Goal: Transaction & Acquisition: Purchase product/service

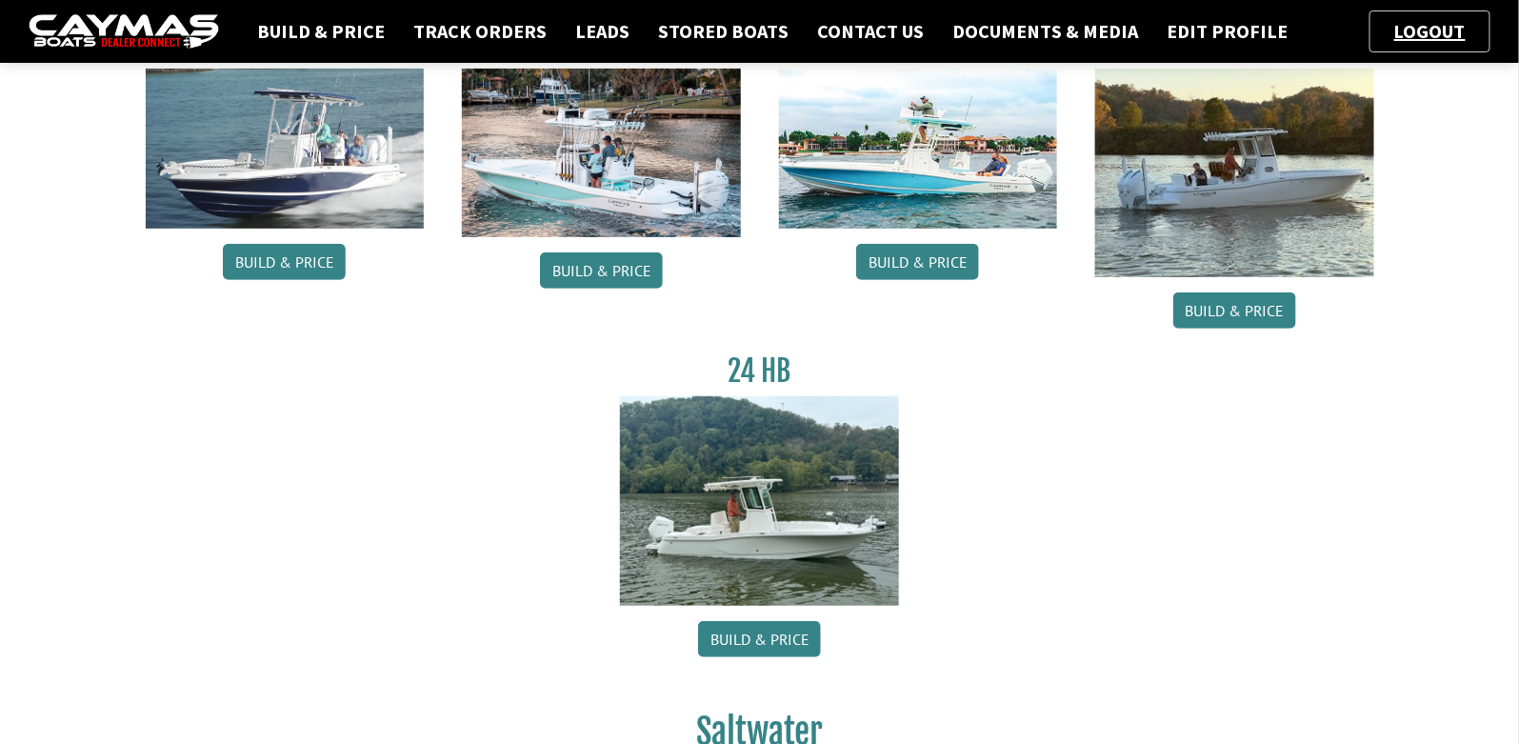
scroll to position [221, 0]
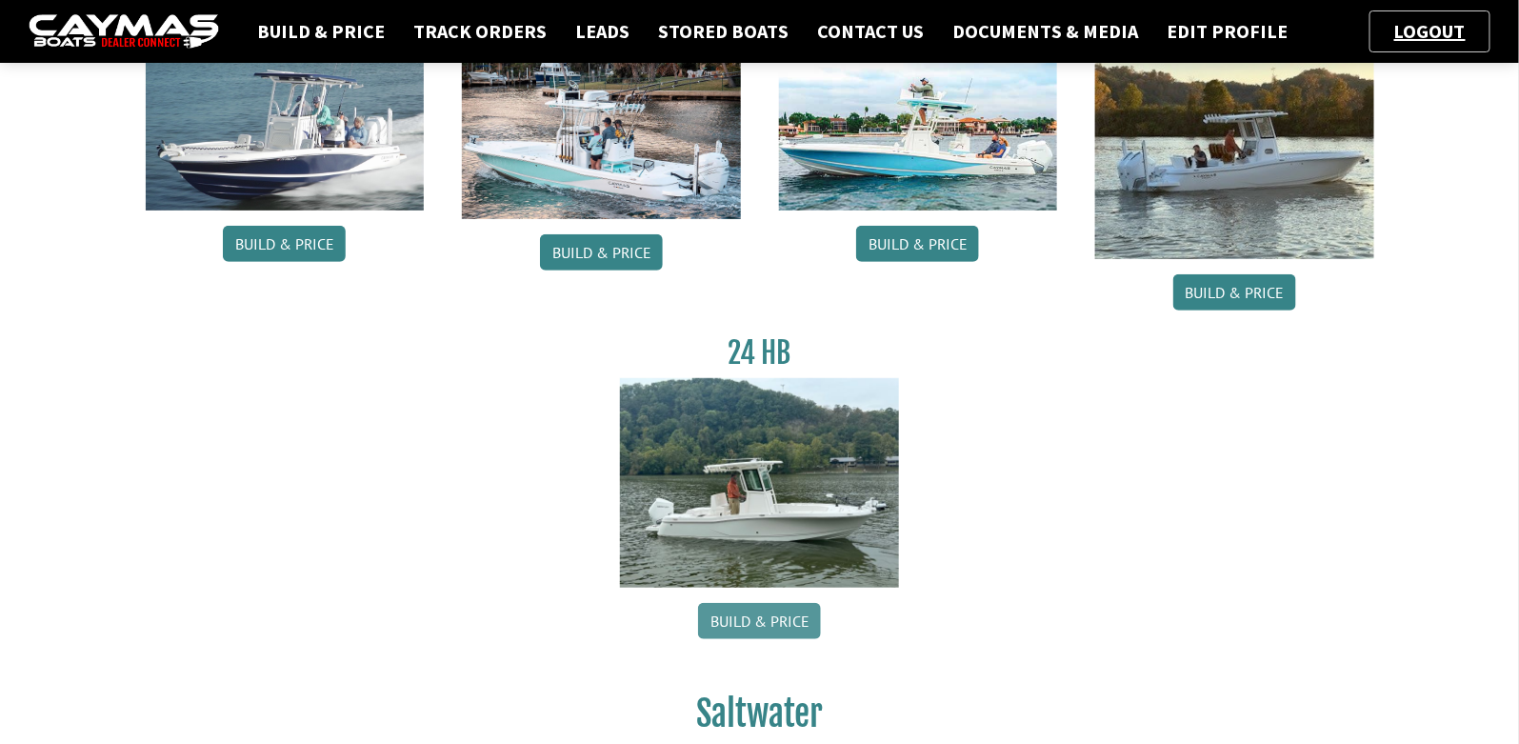
click at [727, 627] on link "Build & Price" at bounding box center [759, 621] width 123 height 36
click at [508, 24] on link "Track Orders" at bounding box center [480, 31] width 152 height 25
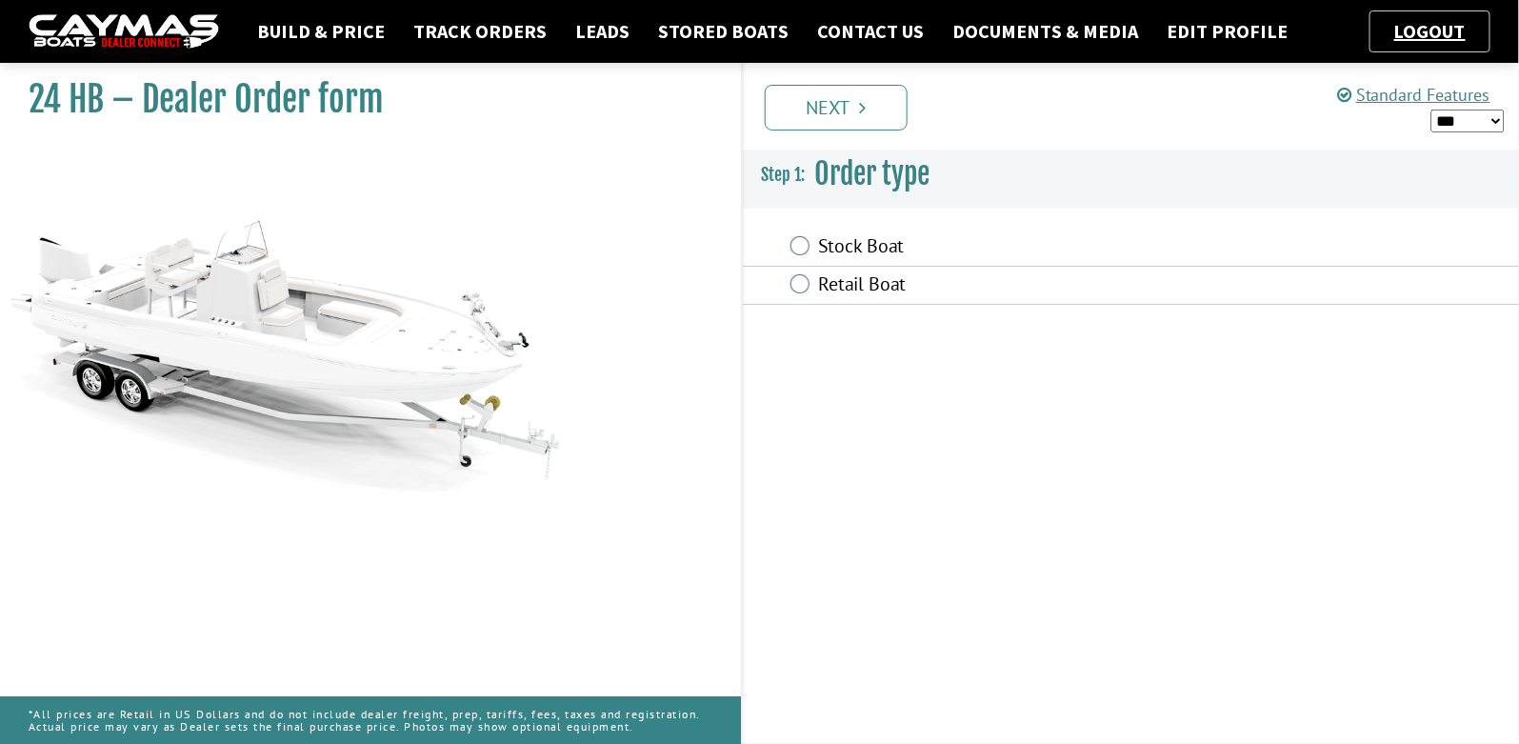
click at [877, 281] on label "Retail Boat" at bounding box center [1029, 286] width 420 height 28
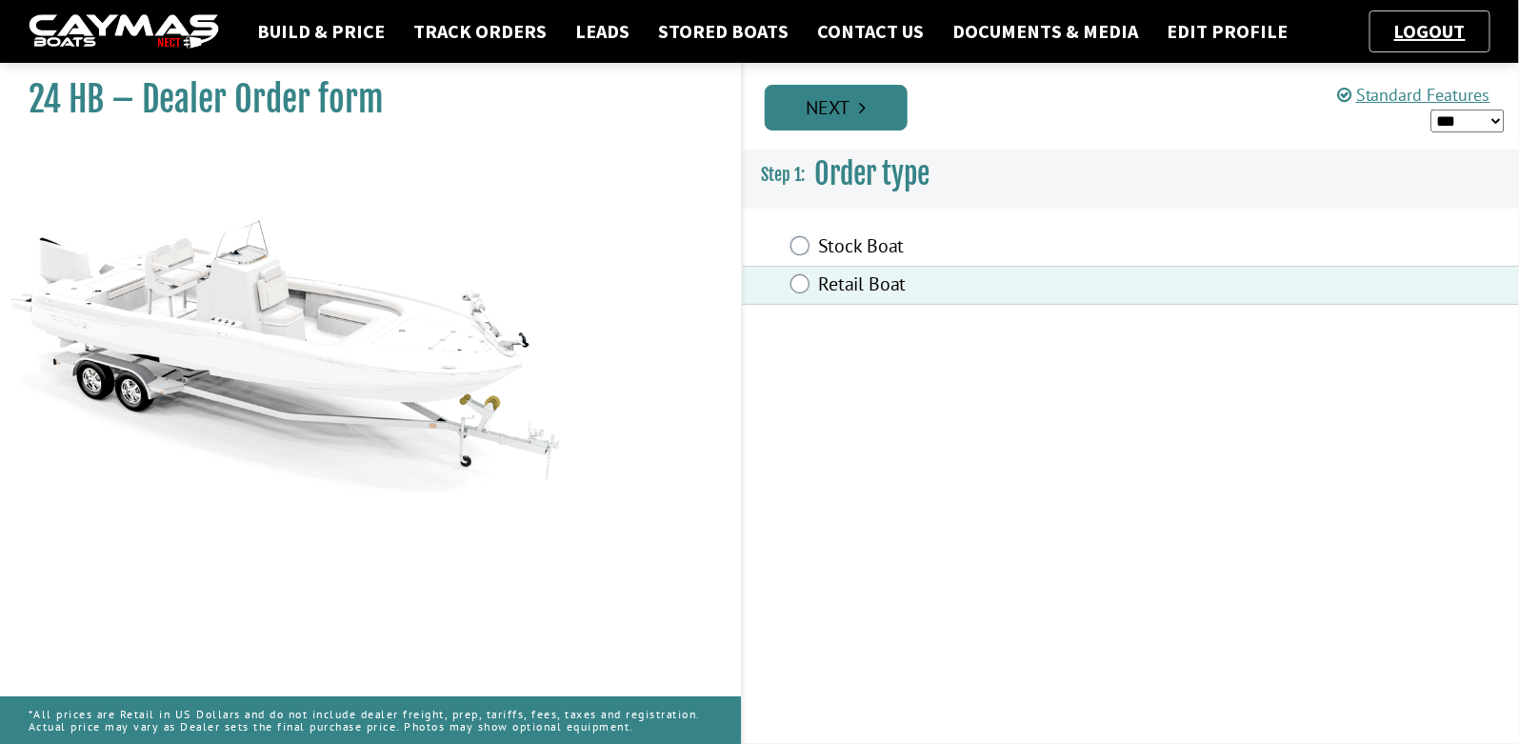
click at [870, 107] on link "Next" at bounding box center [836, 108] width 143 height 46
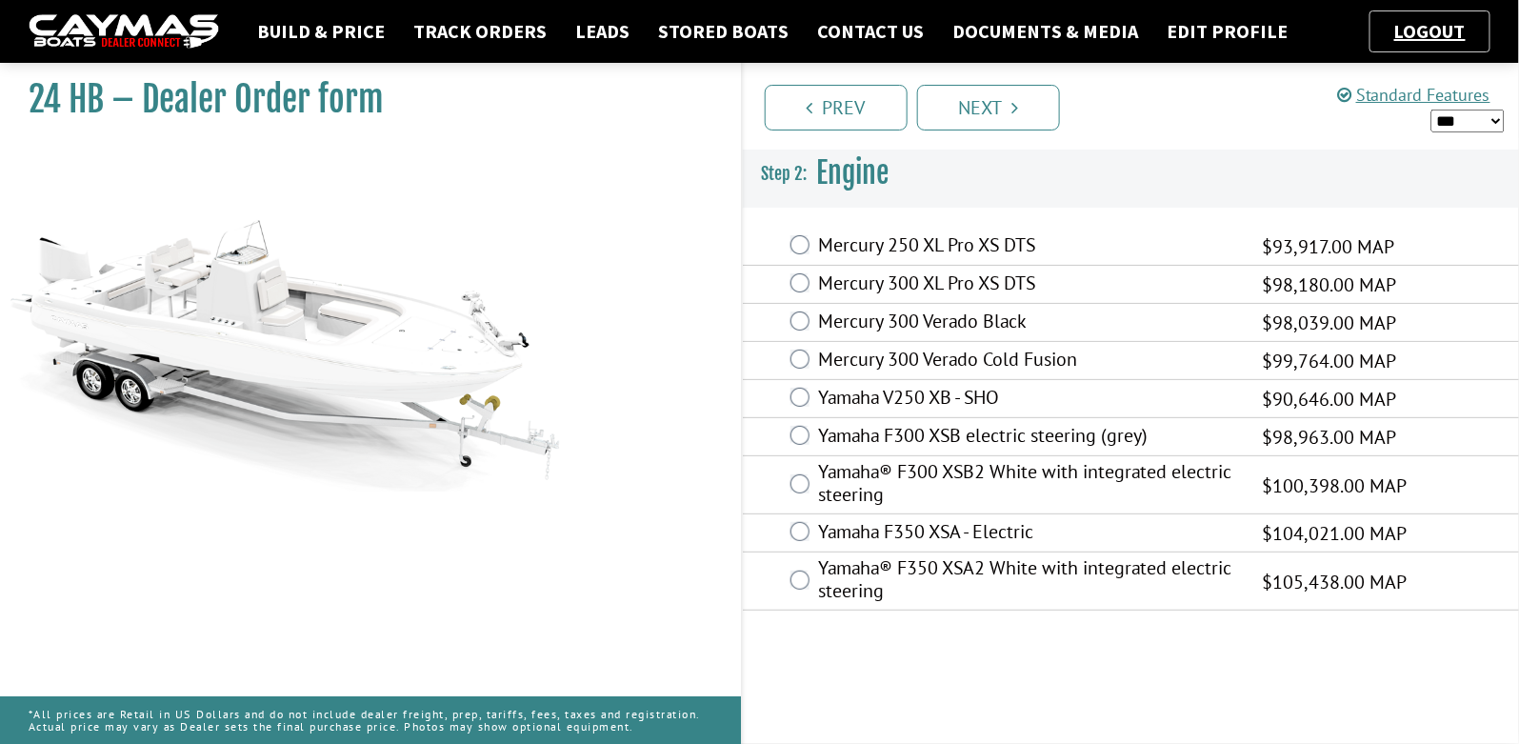
click at [904, 478] on label "Yamaha® F300 XSB2 White with integrated electric steering" at bounding box center [1029, 485] width 420 height 50
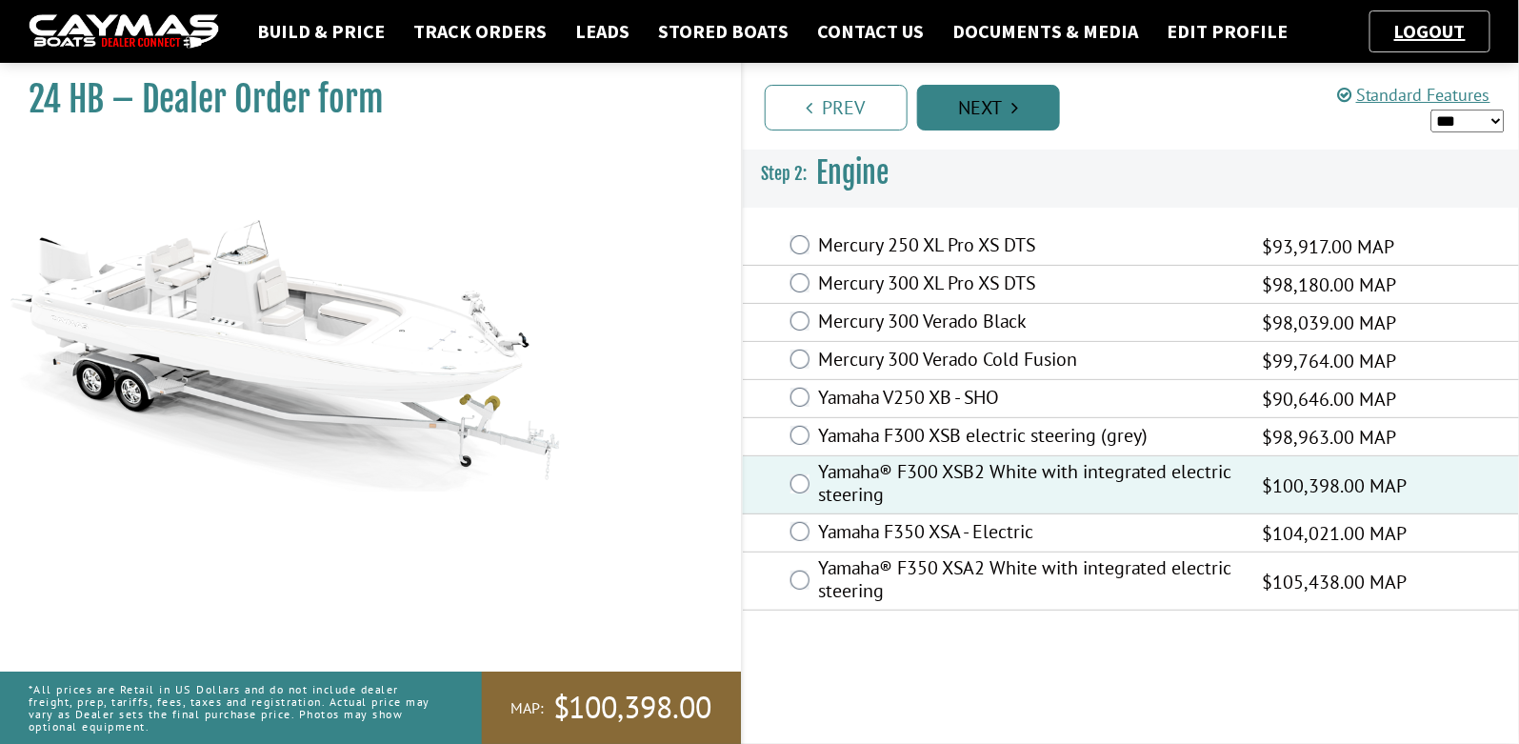
click at [994, 122] on link "Next" at bounding box center [988, 108] width 143 height 46
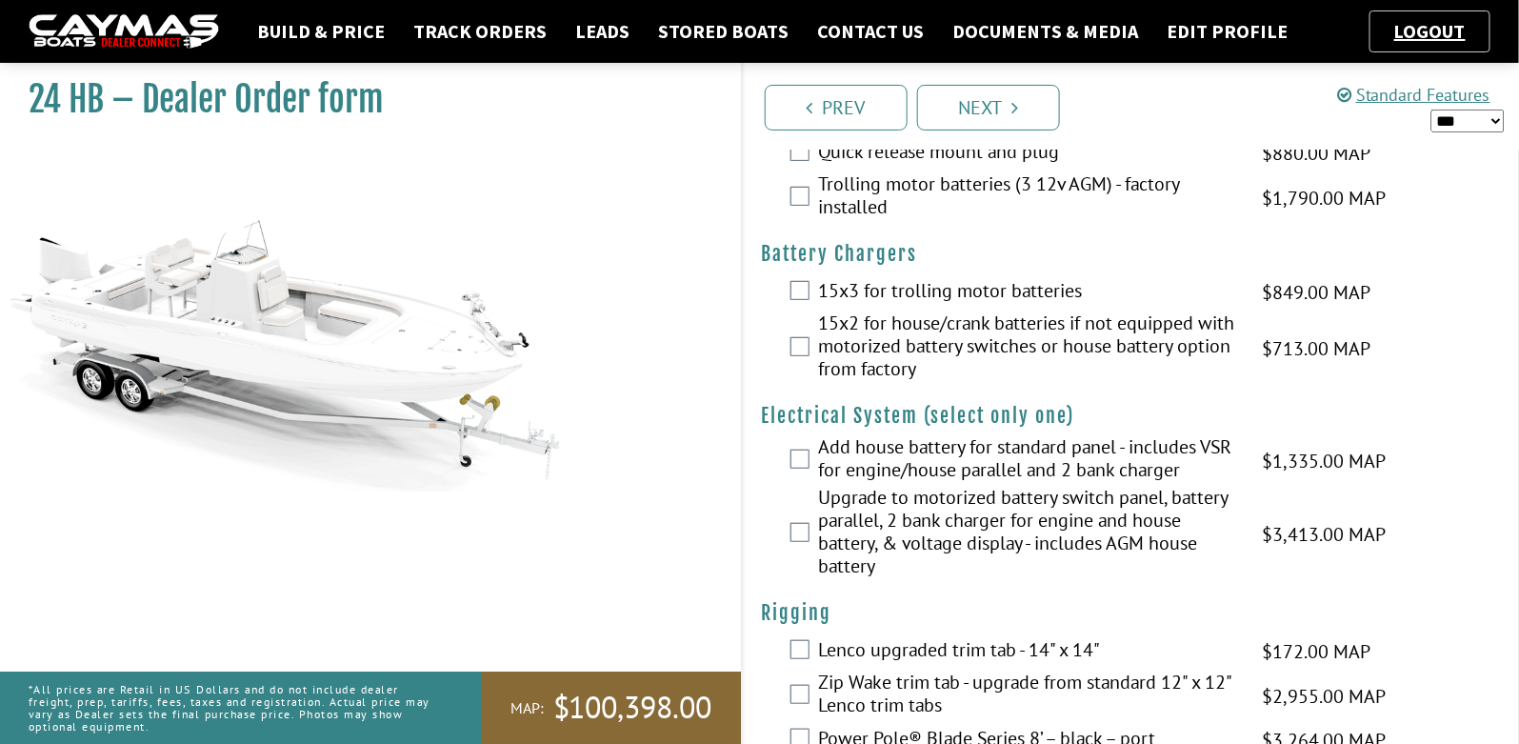
scroll to position [310, 0]
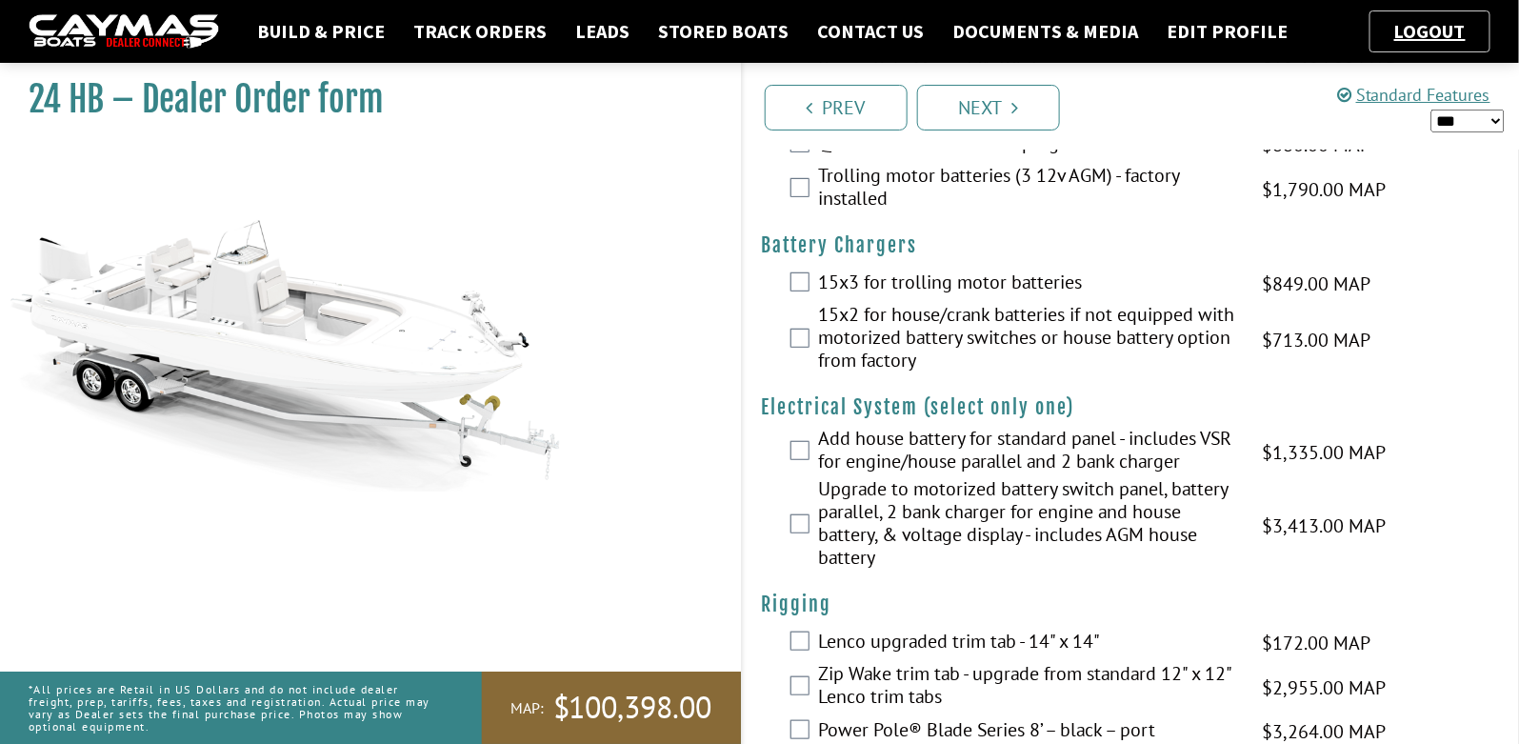
click at [932, 449] on label "Add house battery for standard panel - includes VSR for engine/house parallel a…" at bounding box center [1029, 452] width 420 height 50
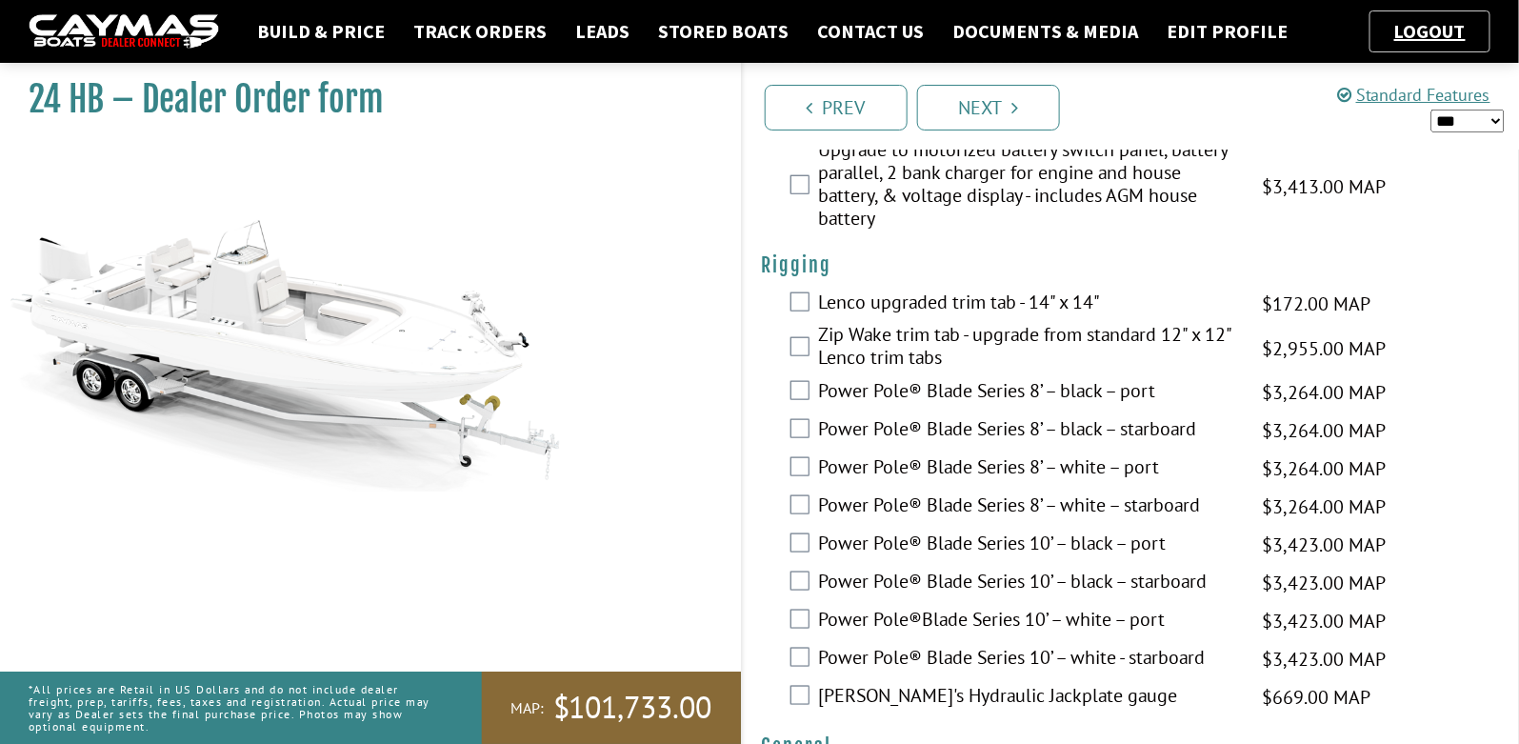
scroll to position [653, 0]
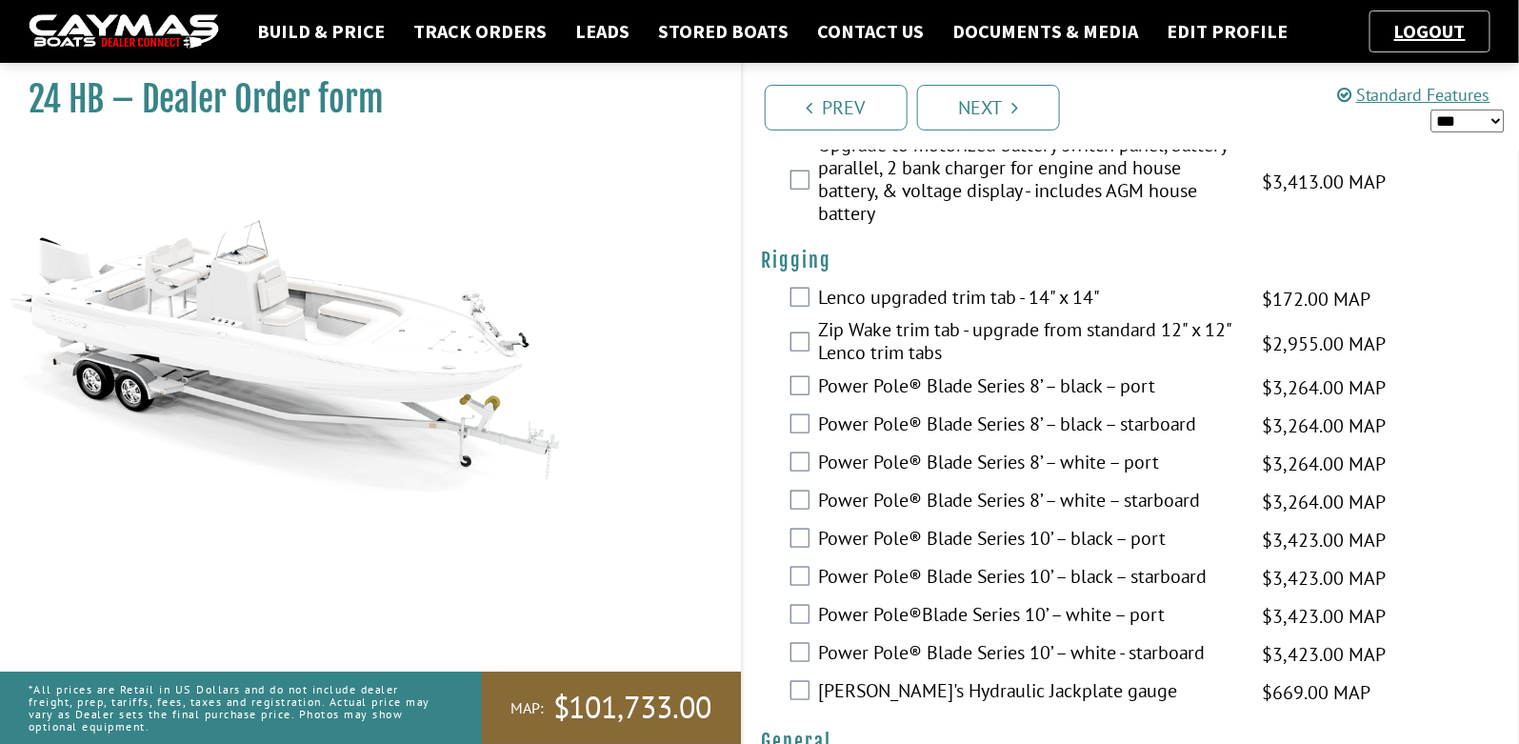
click at [958, 603] on label "Power Pole®Blade Series 10’ – white – port" at bounding box center [1029, 617] width 420 height 28
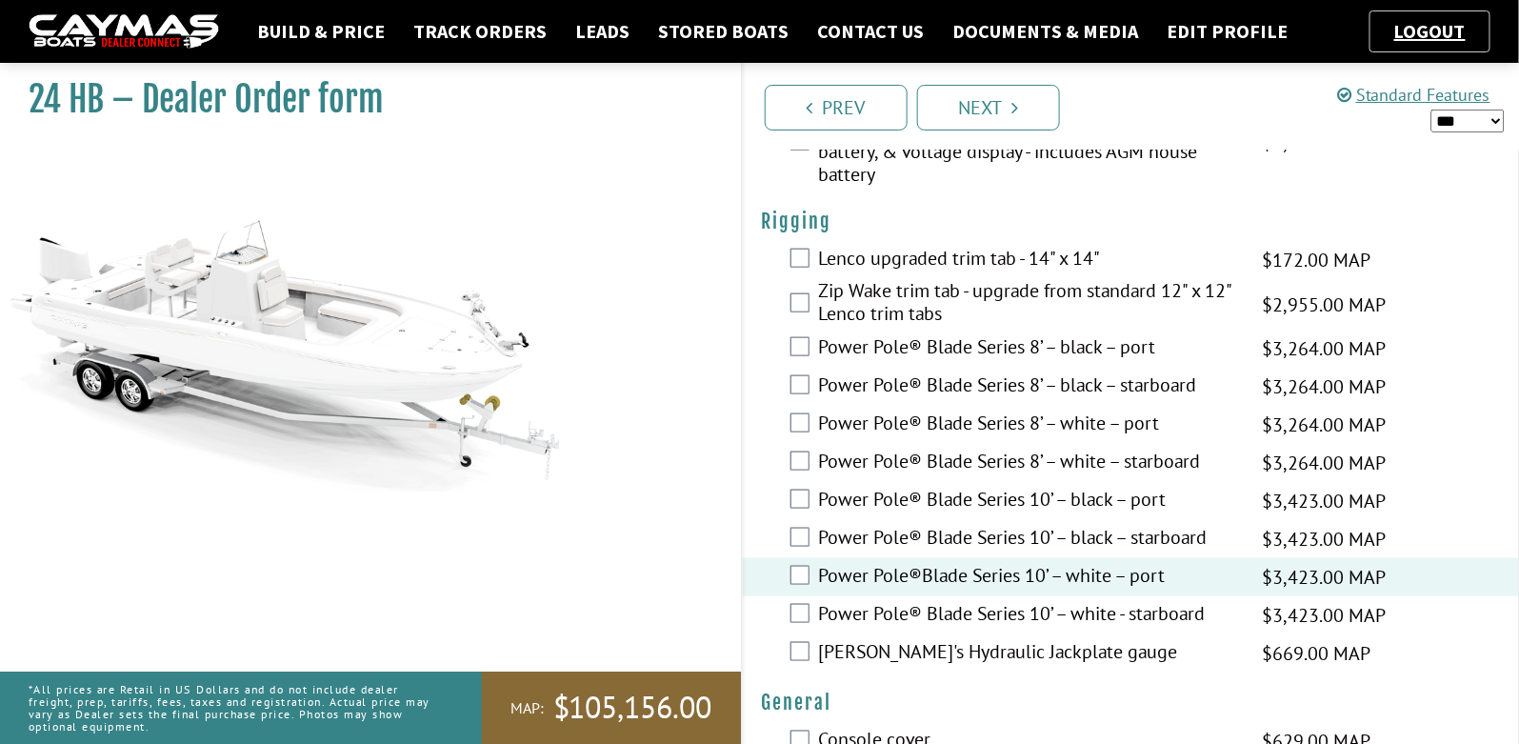
click at [958, 603] on label "Power Pole® Blade Series 10’ – white - starboard" at bounding box center [1029, 616] width 420 height 28
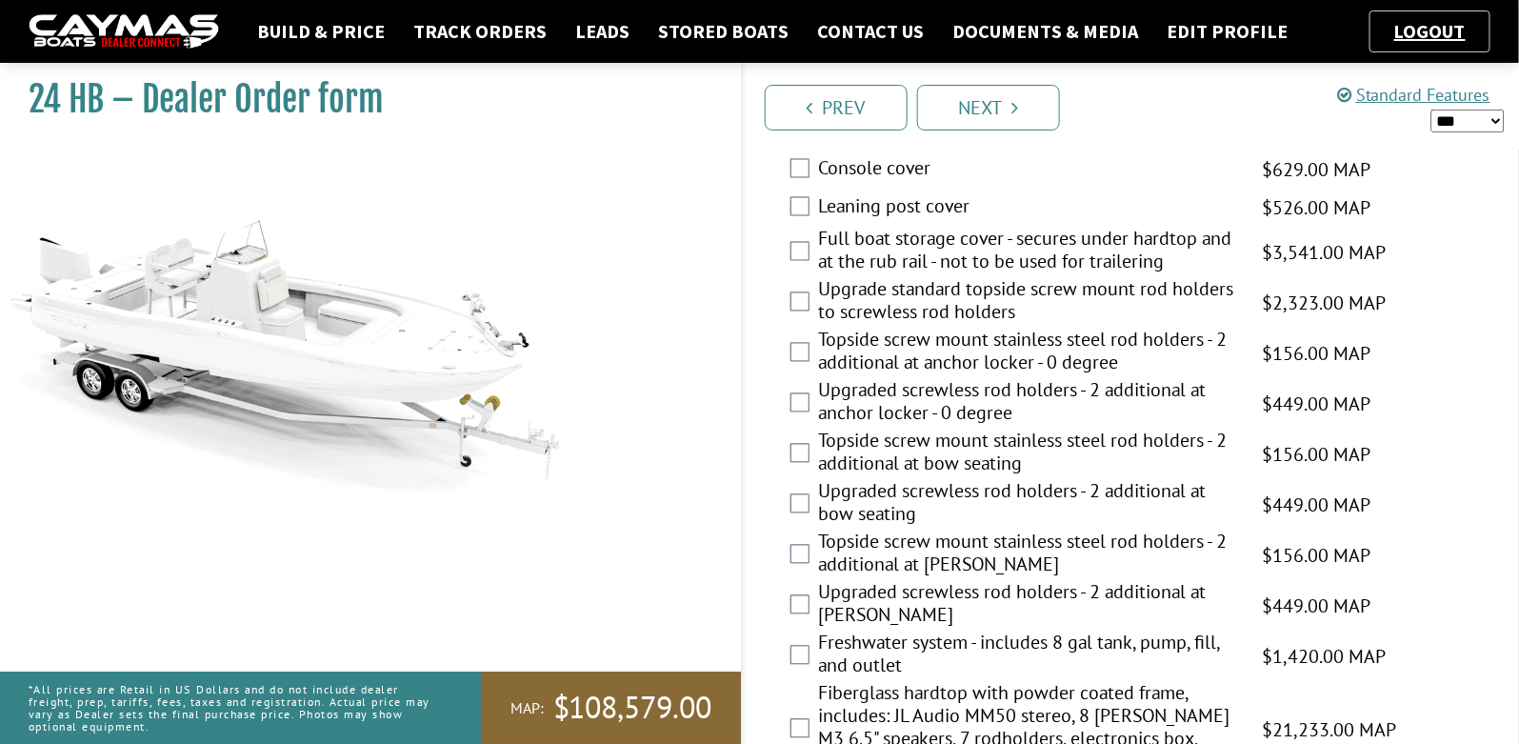
scroll to position [1263, 0]
click at [958, 661] on label "Freshwater system - includes 8 gal tank, pump, fill, and outlet" at bounding box center [1029, 657] width 420 height 50
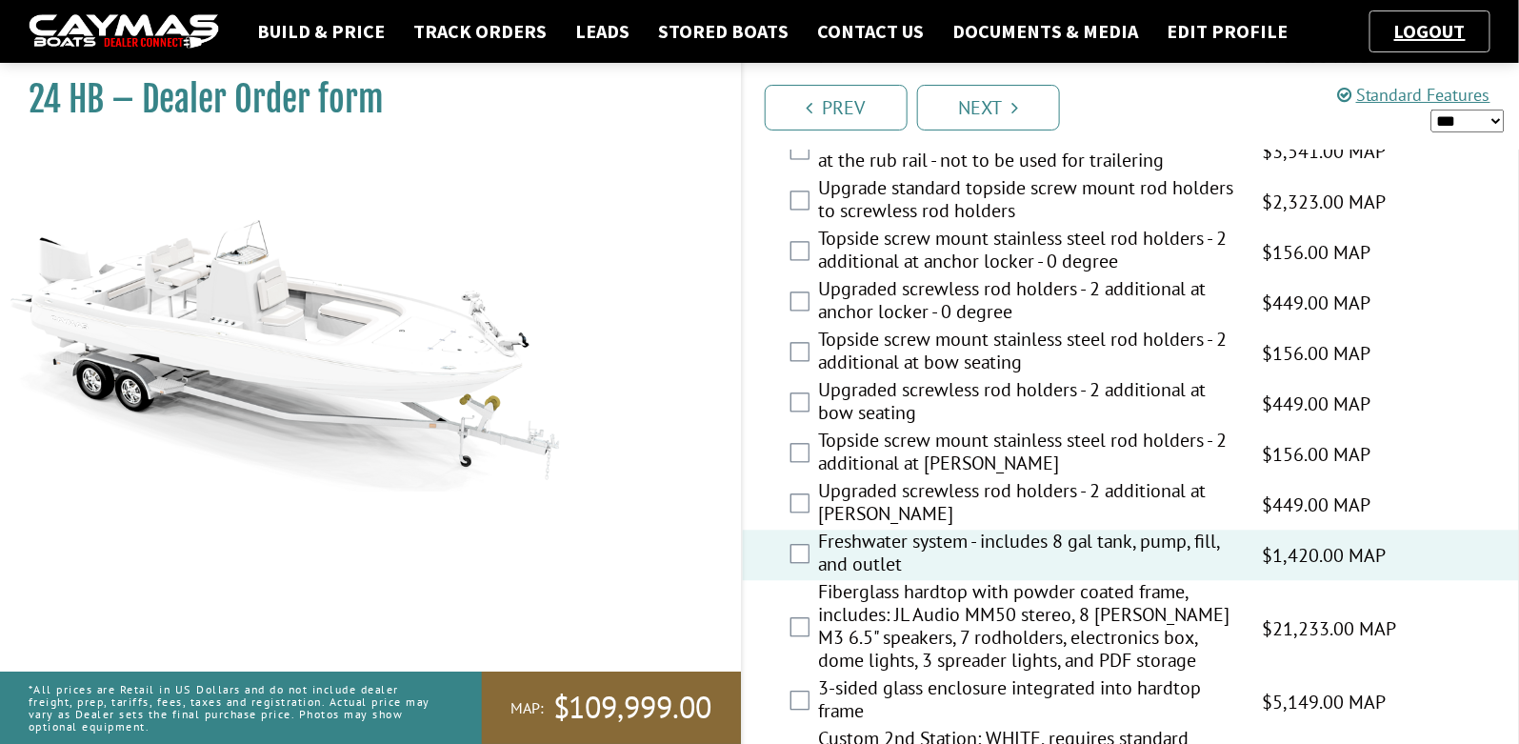
scroll to position [1375, 0]
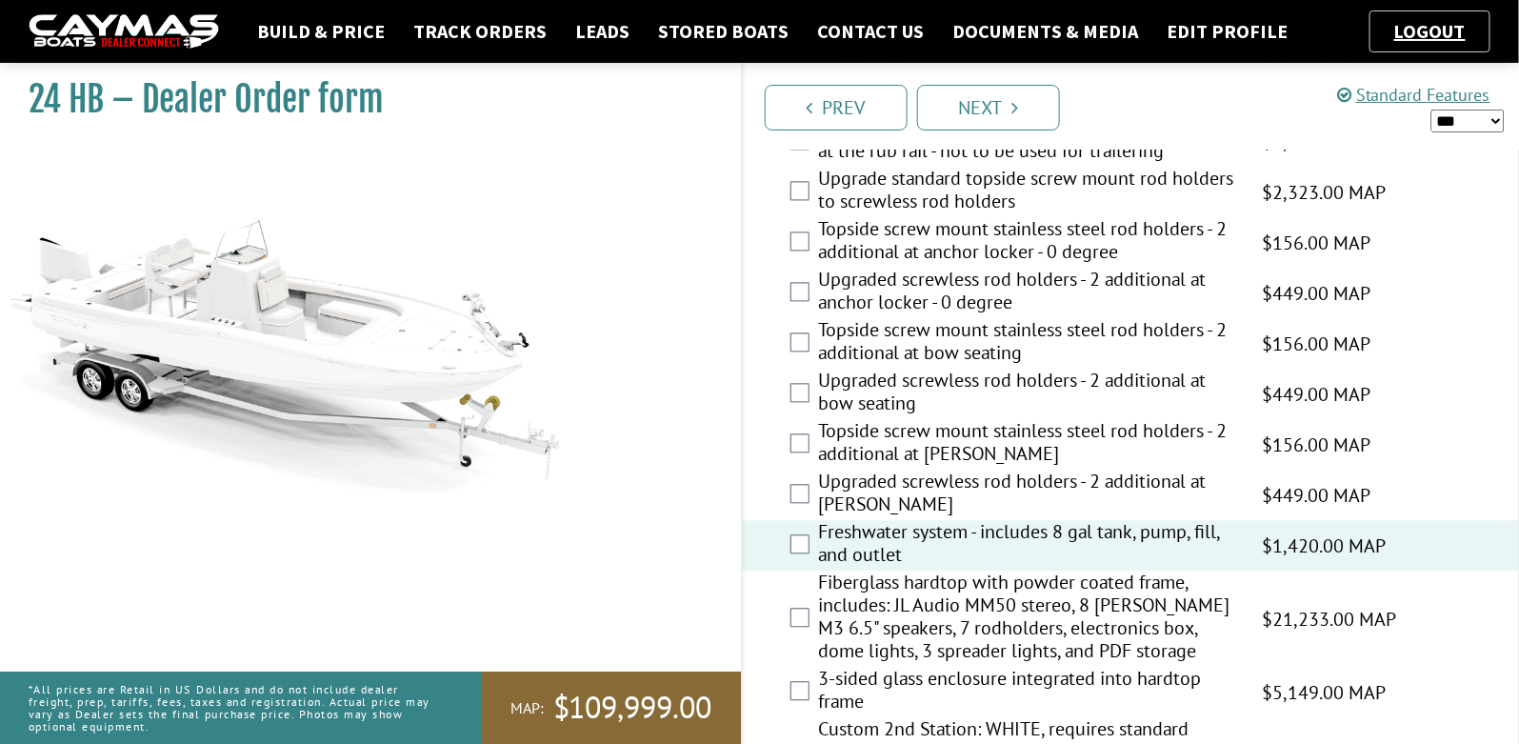
click at [966, 599] on label "Fiberglass hardtop with powder coated frame, includes: JL Audio MM50 stereo, 8 …" at bounding box center [1029, 618] width 420 height 96
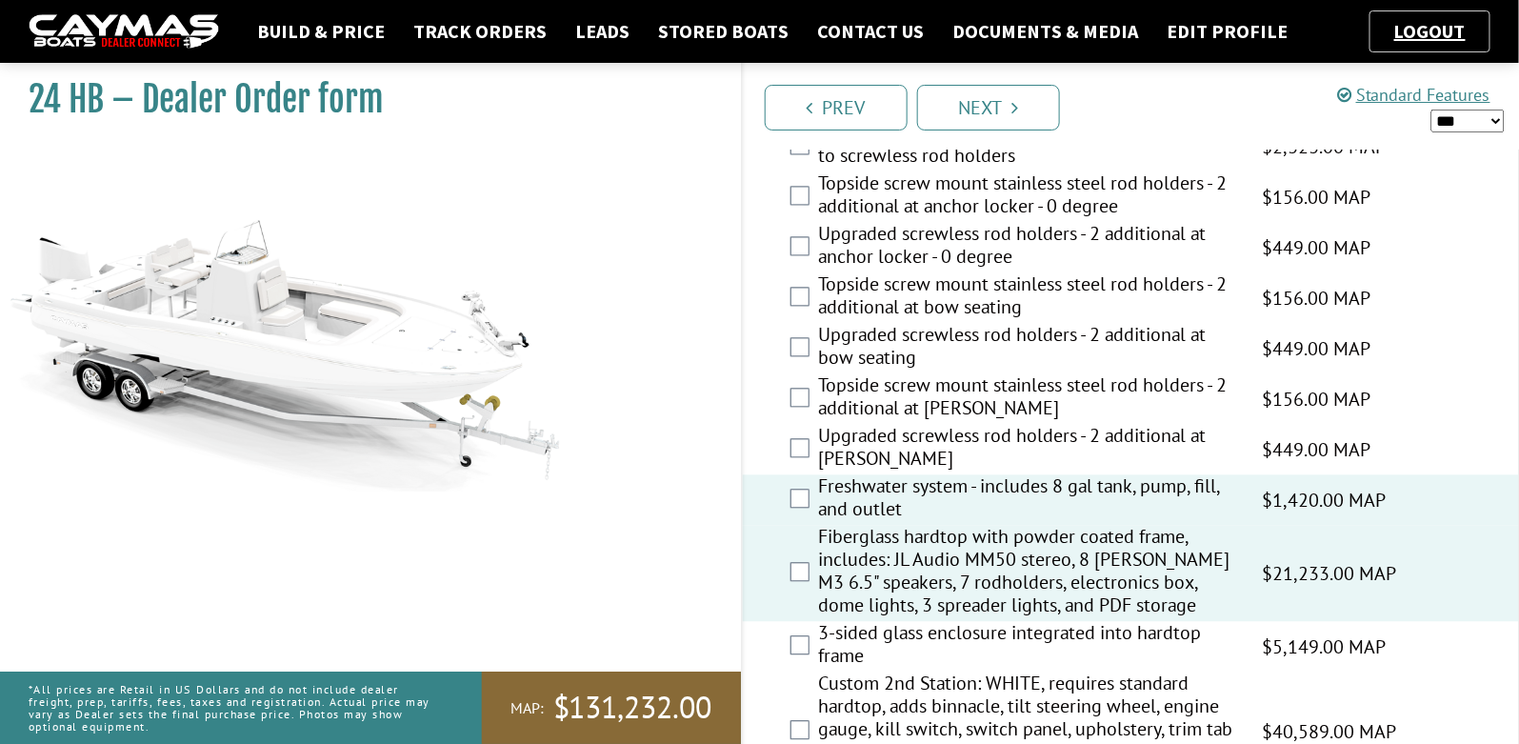
scroll to position [1422, 0]
click at [969, 637] on label "3-sided glass enclosure integrated into hardtop frame" at bounding box center [1029, 645] width 420 height 50
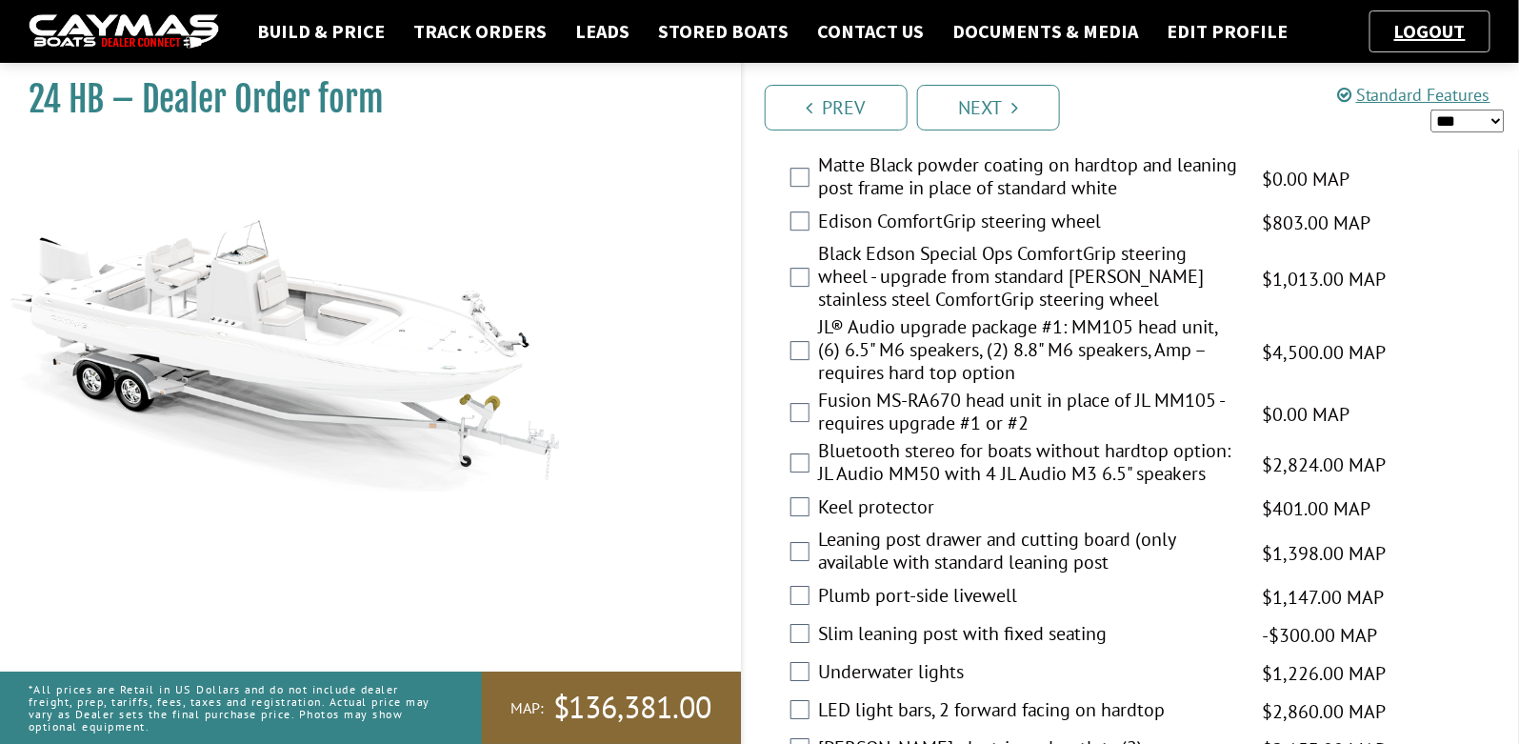
scroll to position [2107, 0]
click at [1004, 596] on label "Plumb port-side livewell" at bounding box center [1029, 599] width 420 height 28
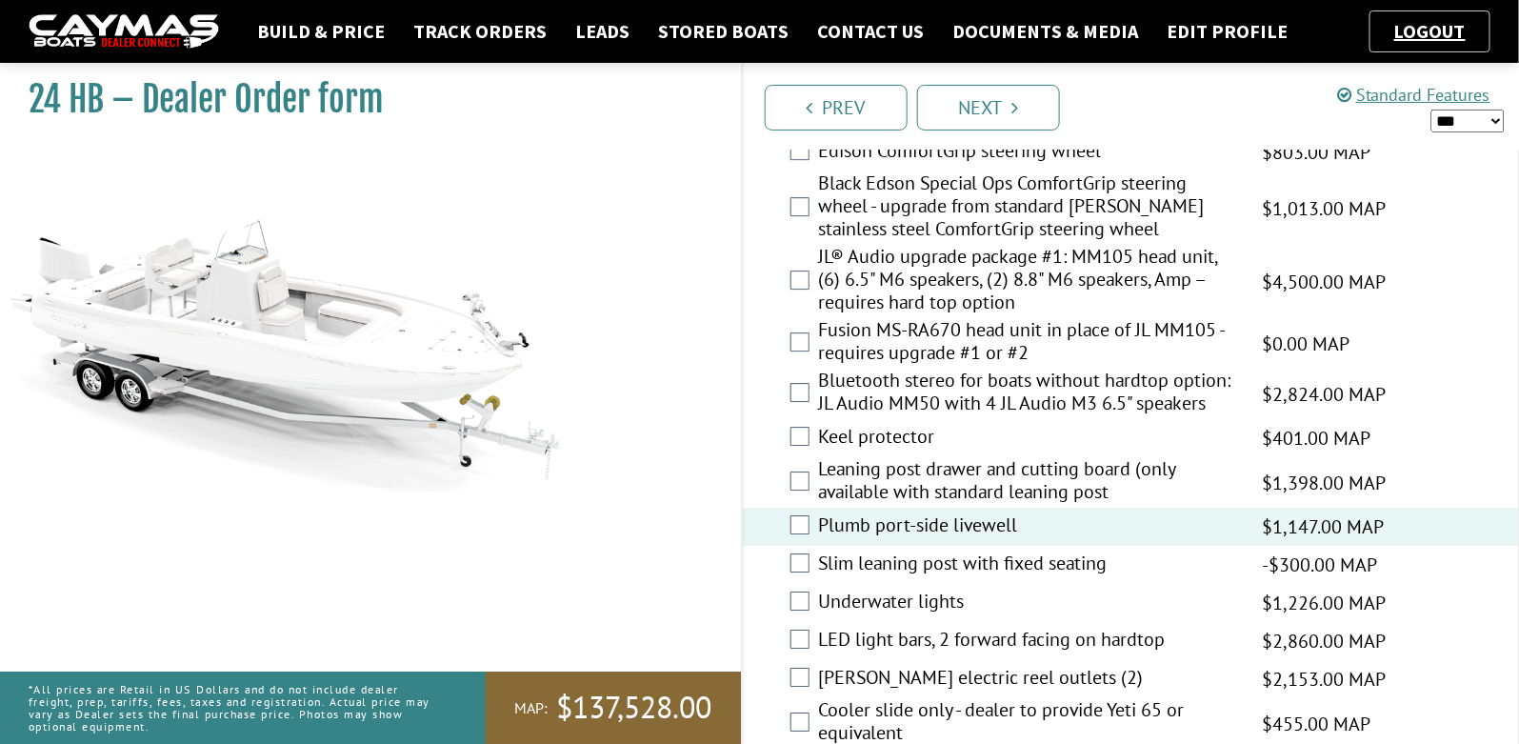
click at [1004, 596] on label "Underwater lights" at bounding box center [1029, 603] width 420 height 28
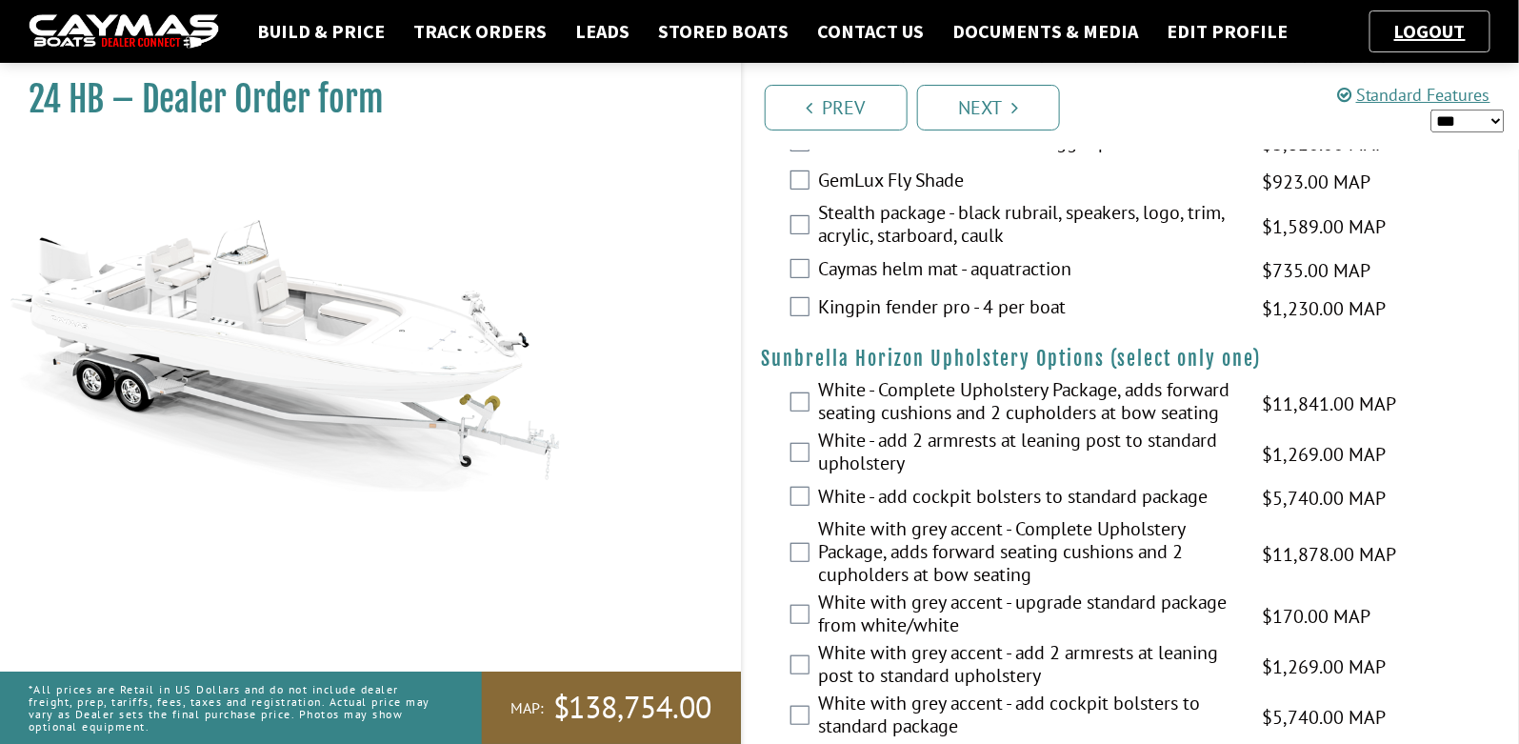
scroll to position [3010, 0]
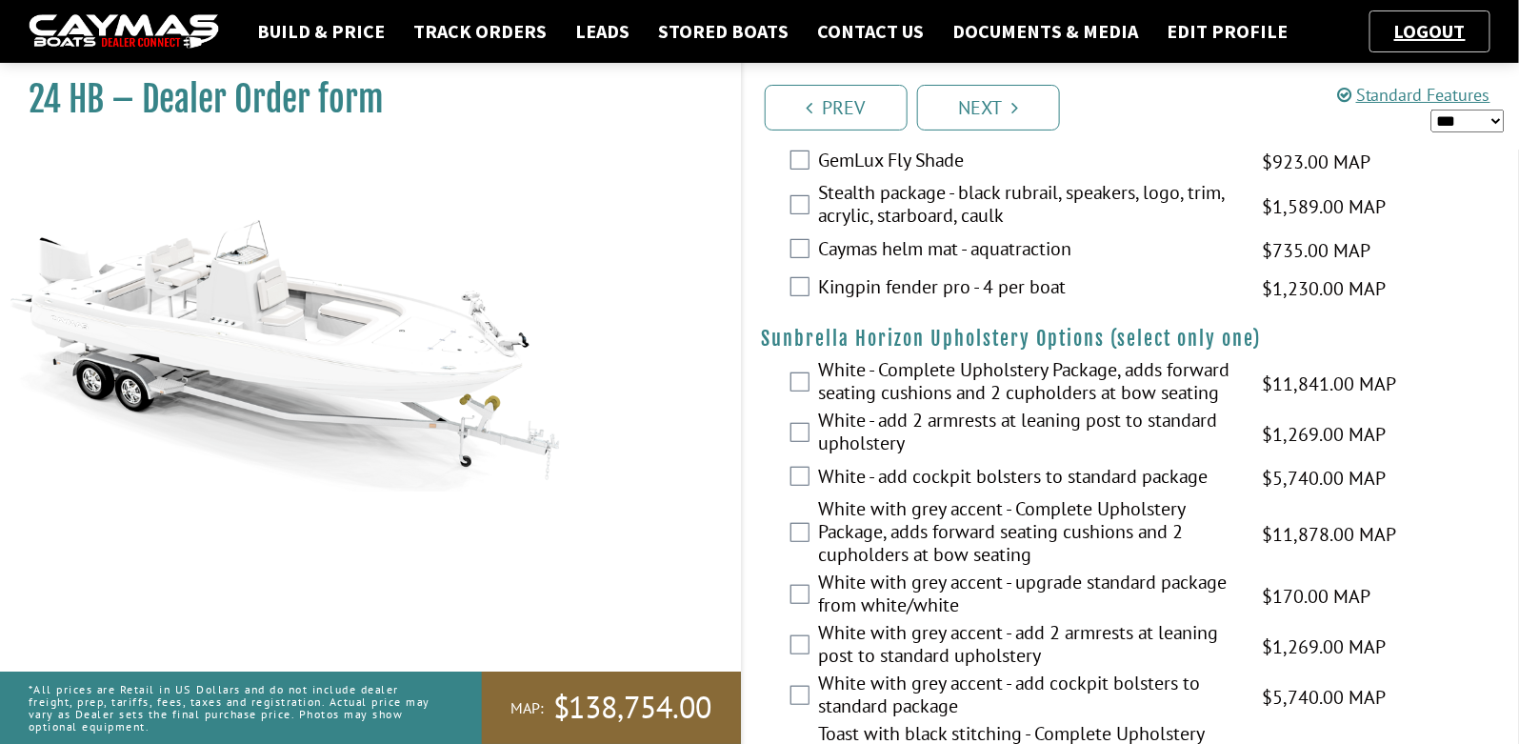
click at [988, 588] on label "White with grey accent - upgrade standard package from white/white" at bounding box center [1029, 595] width 420 height 50
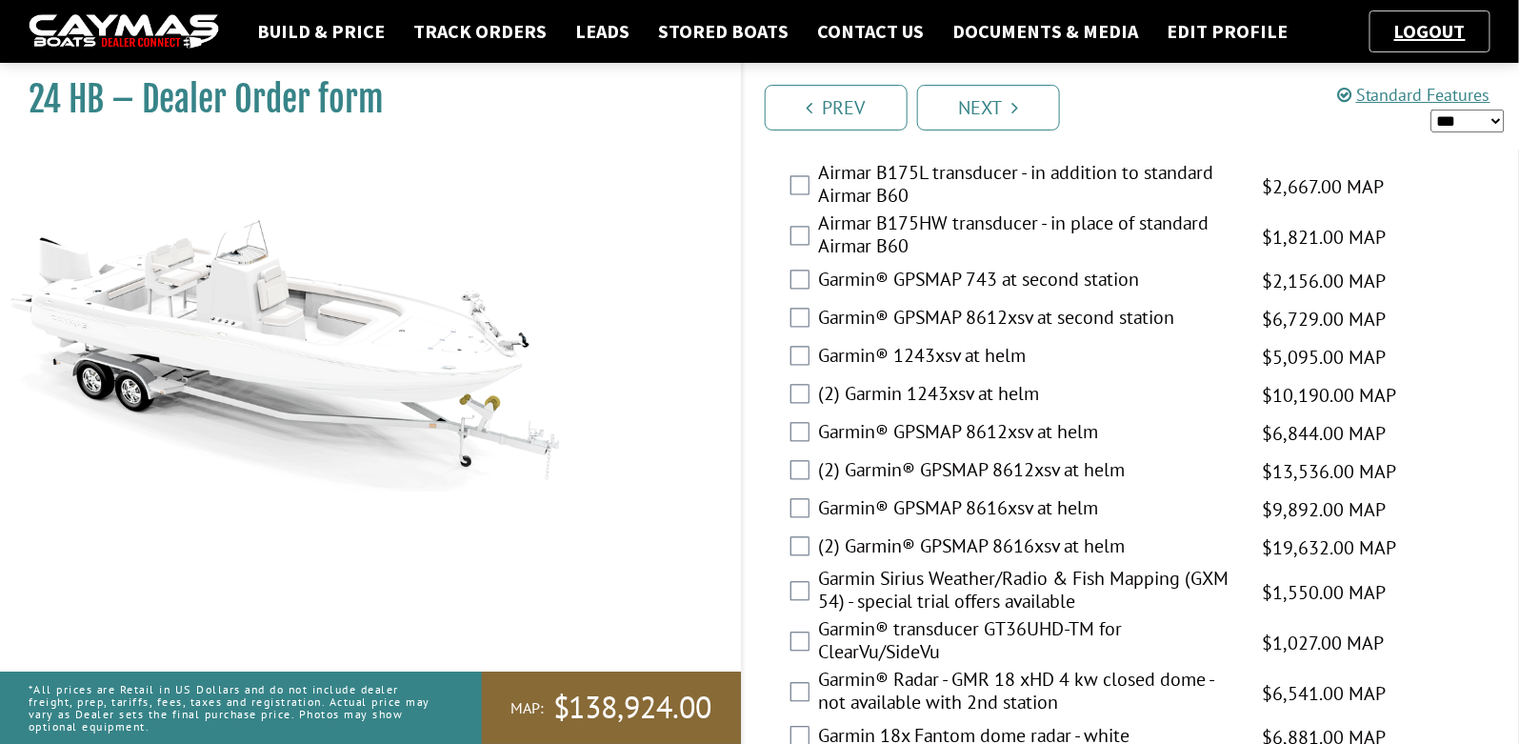
scroll to position [4061, 0]
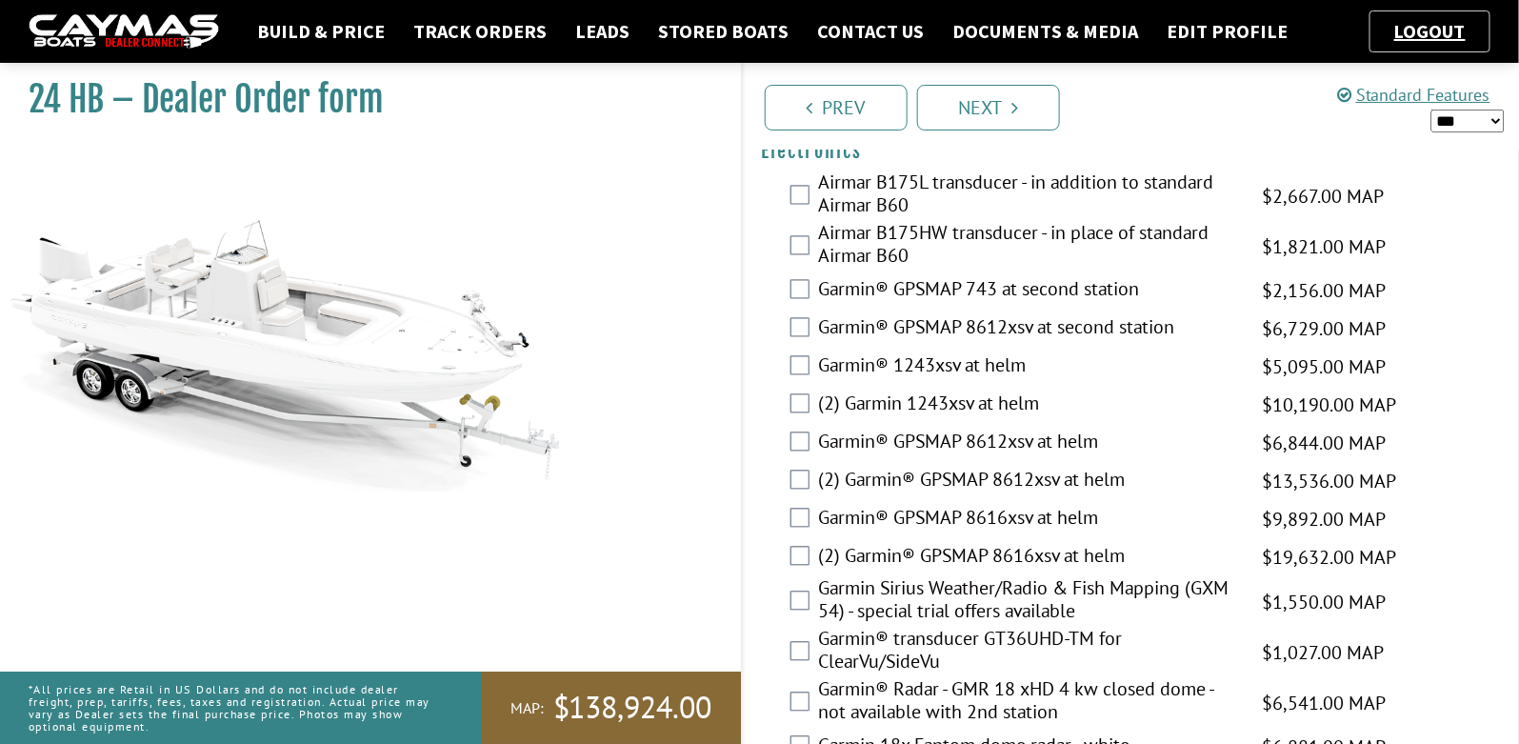
click at [921, 361] on label "Garmin® 1243xsv at helm" at bounding box center [1029, 368] width 420 height 28
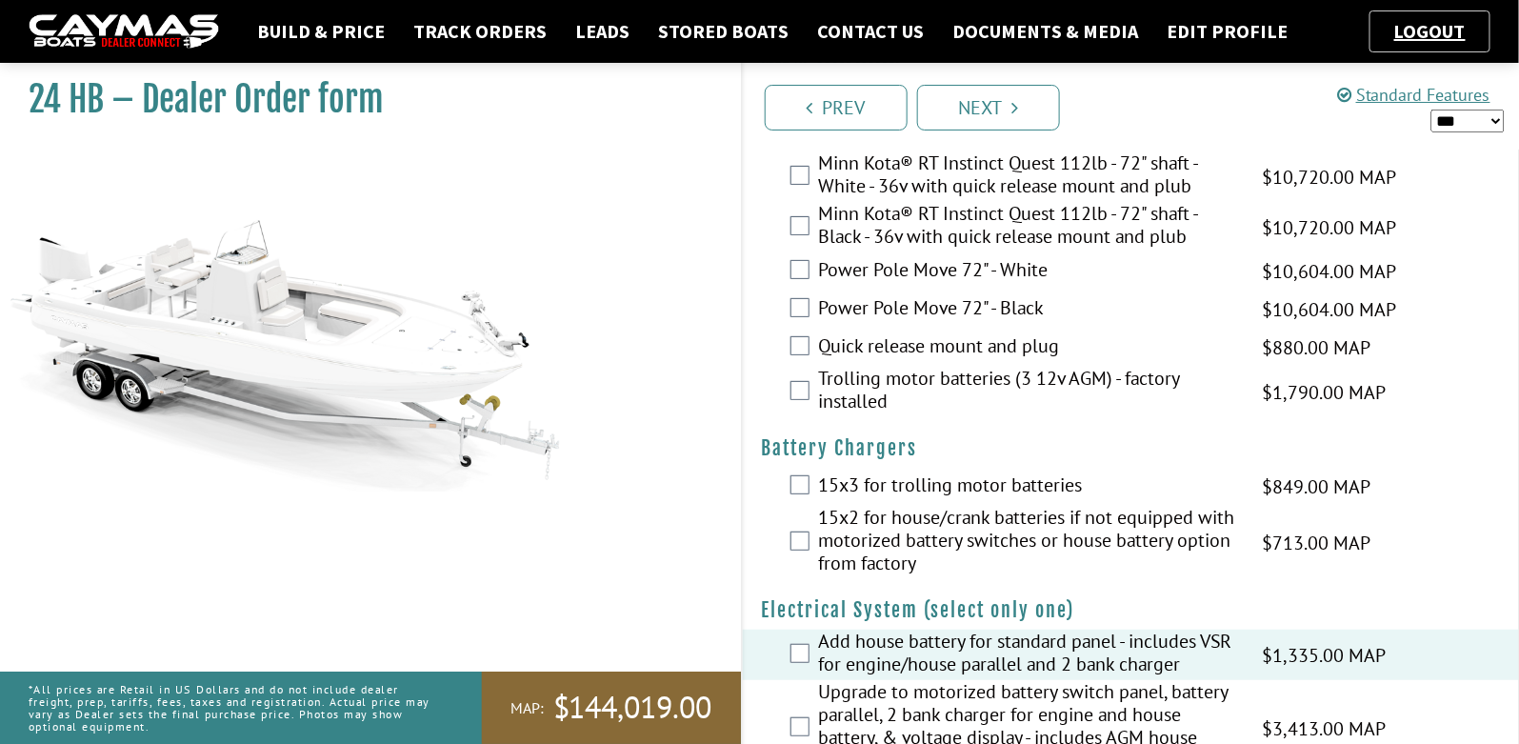
scroll to position [0, 0]
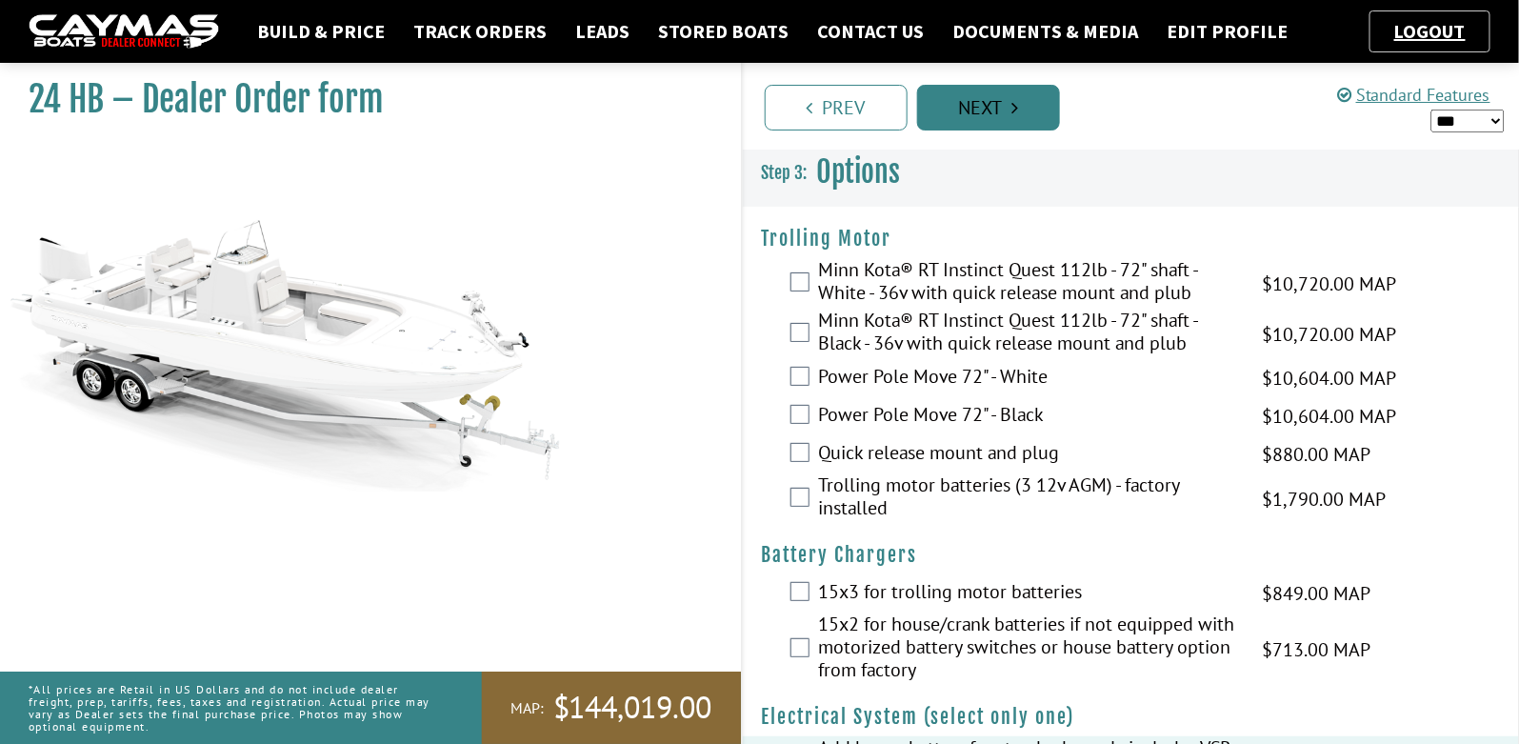
click at [1003, 100] on link "Next" at bounding box center [988, 108] width 143 height 46
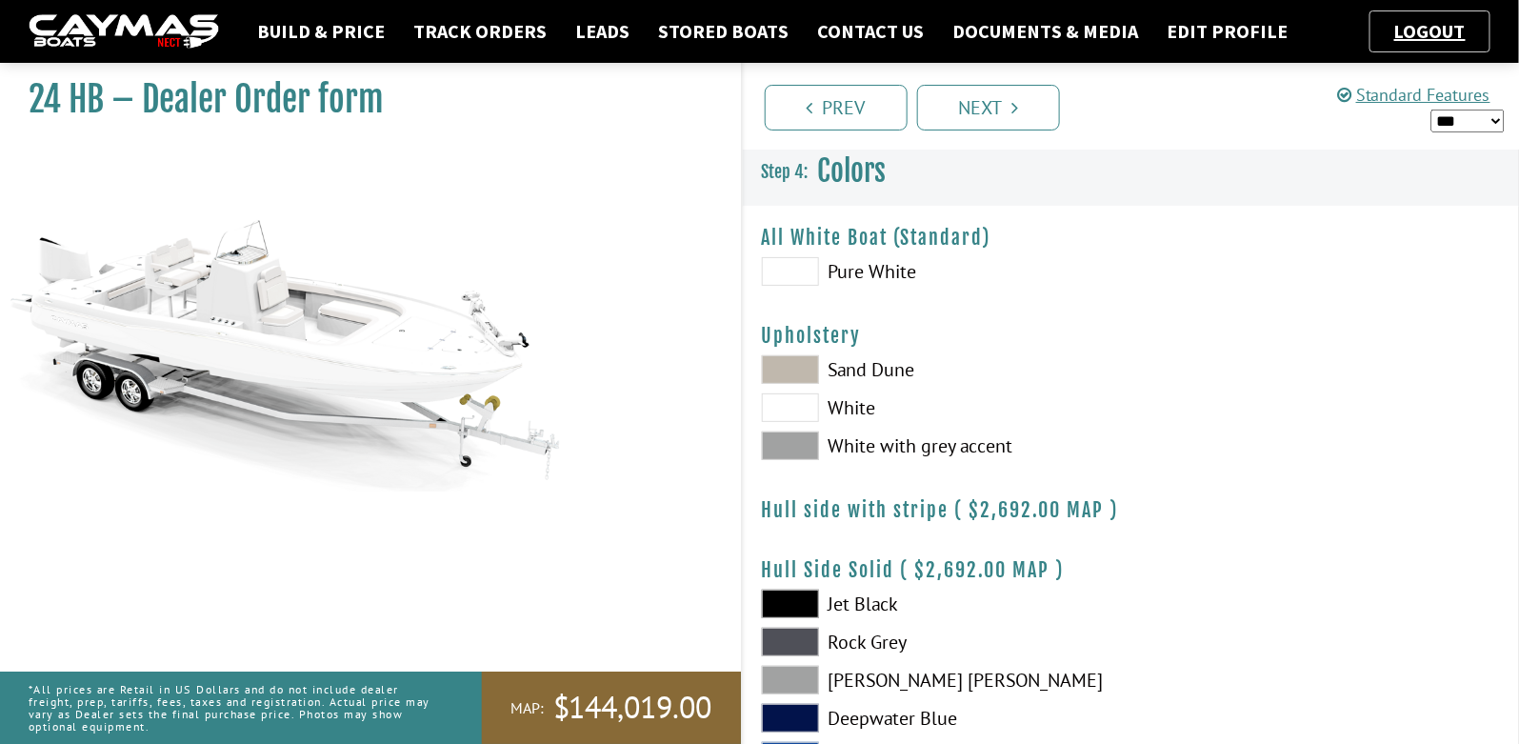
scroll to position [25, 0]
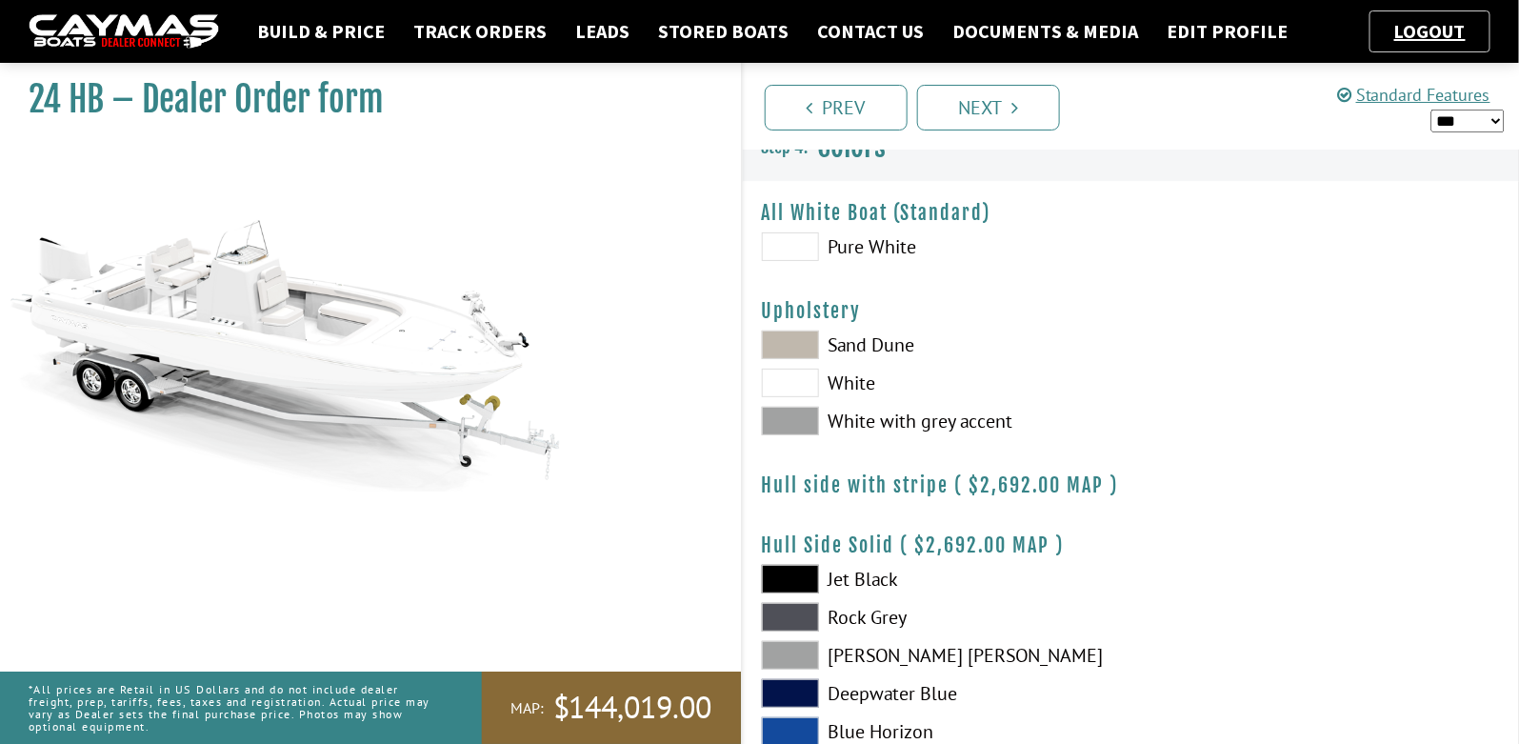
click at [799, 417] on span at bounding box center [790, 421] width 57 height 29
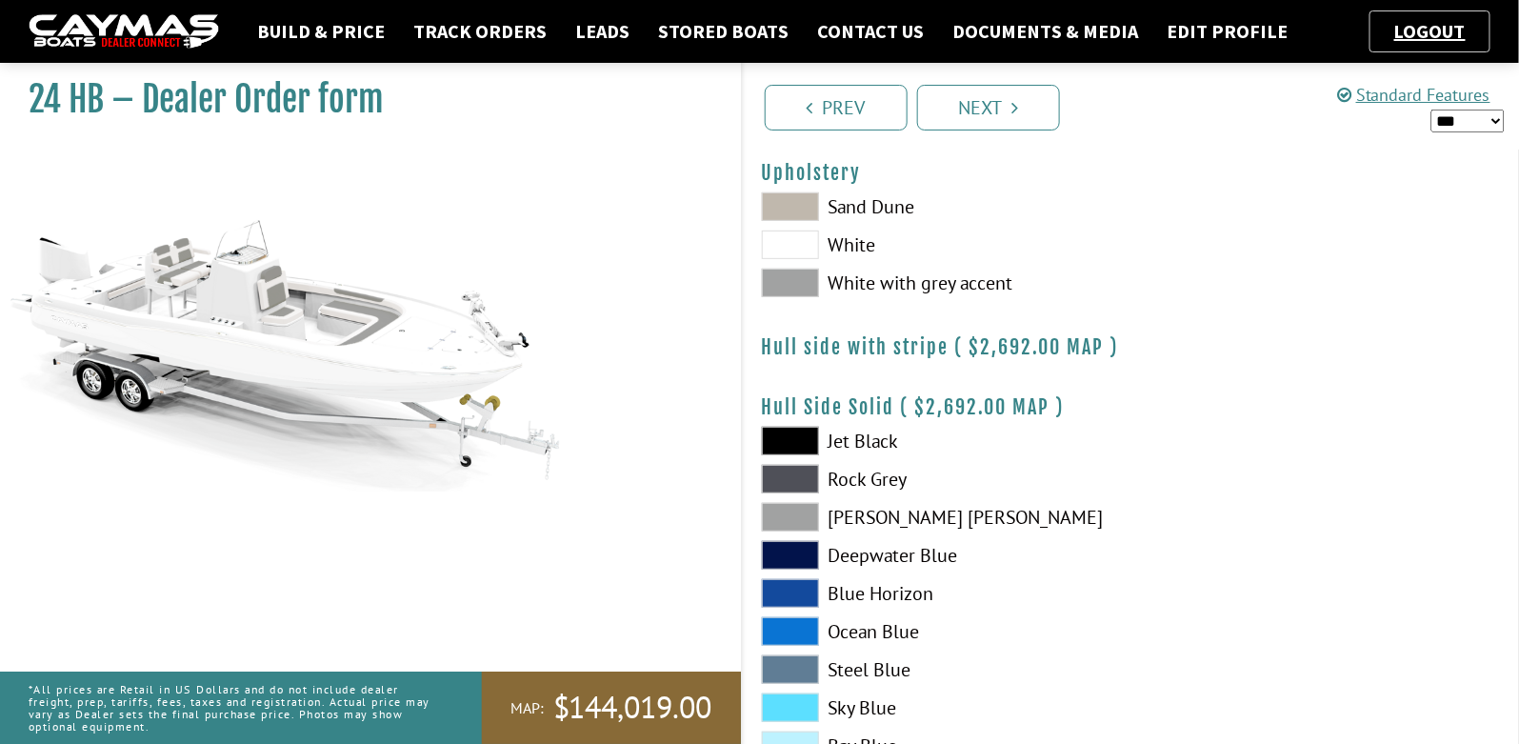
scroll to position [170, 0]
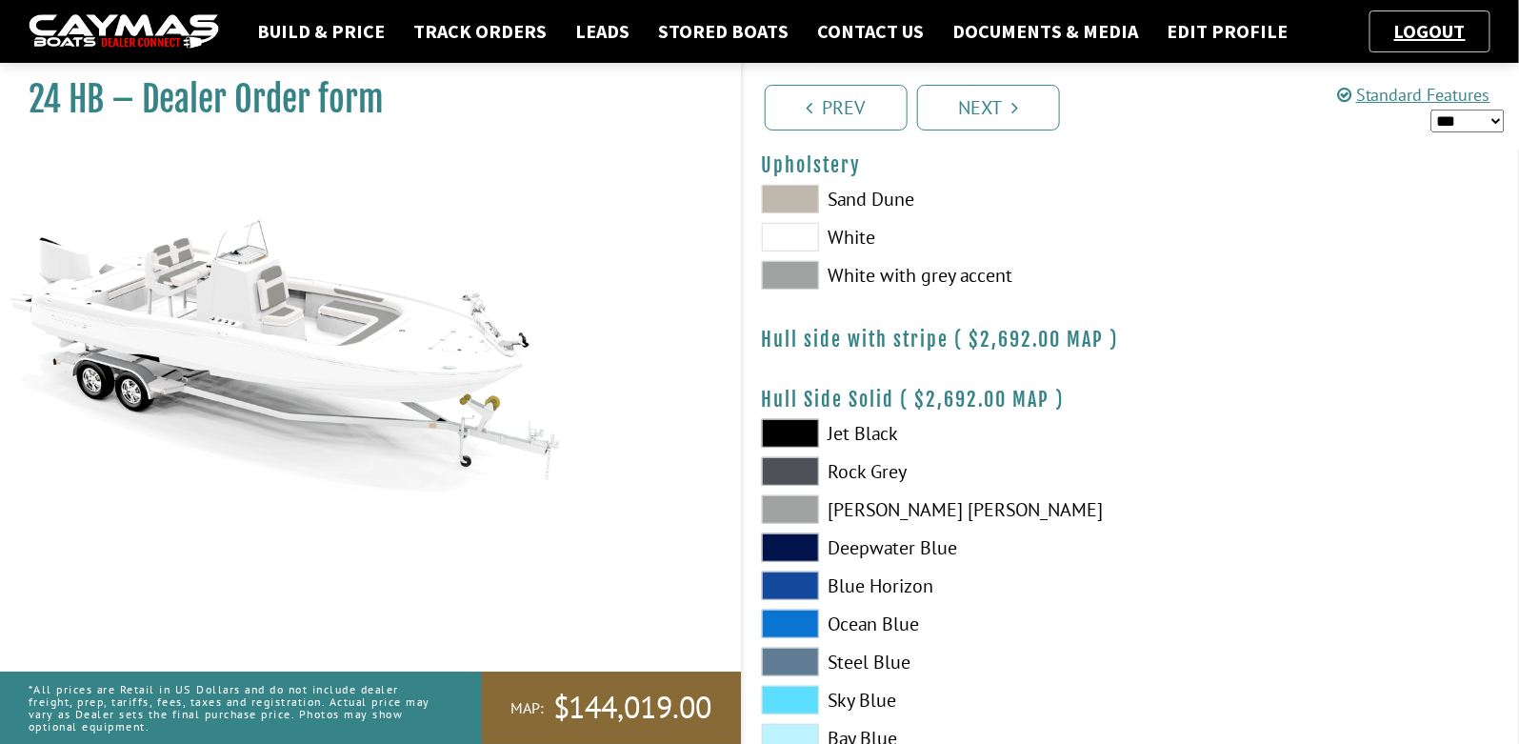
click at [803, 465] on span at bounding box center [790, 471] width 57 height 29
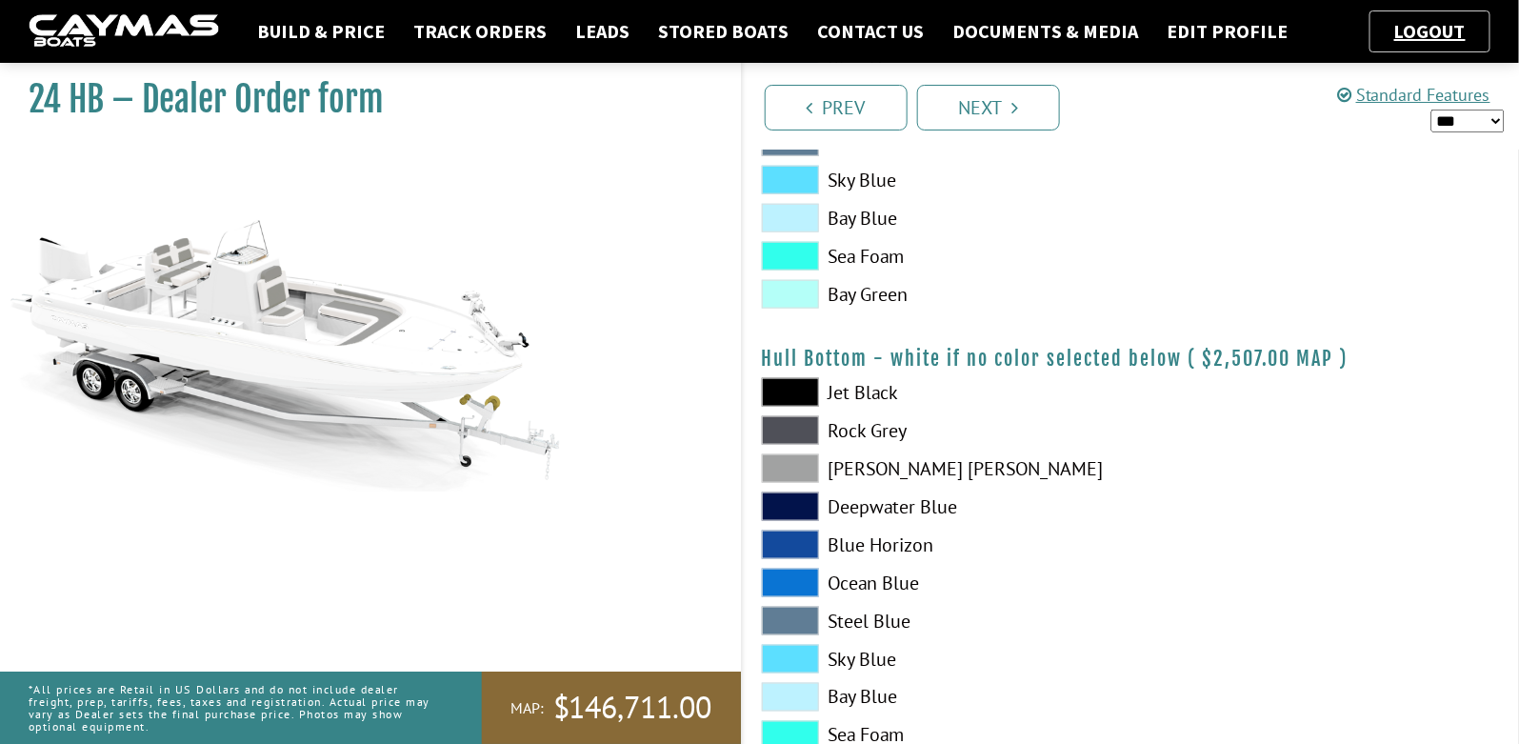
scroll to position [700, 0]
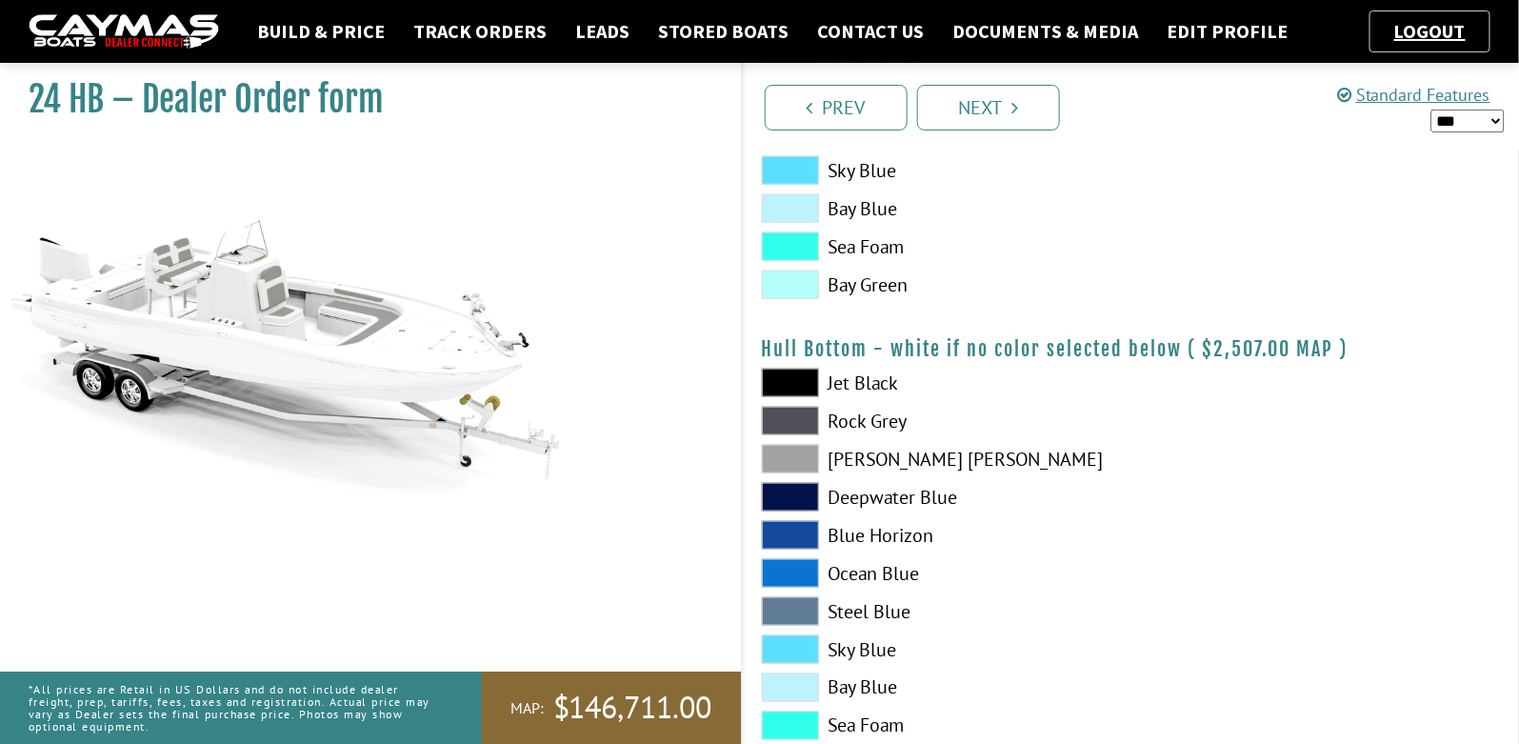
click at [802, 415] on span at bounding box center [790, 421] width 57 height 29
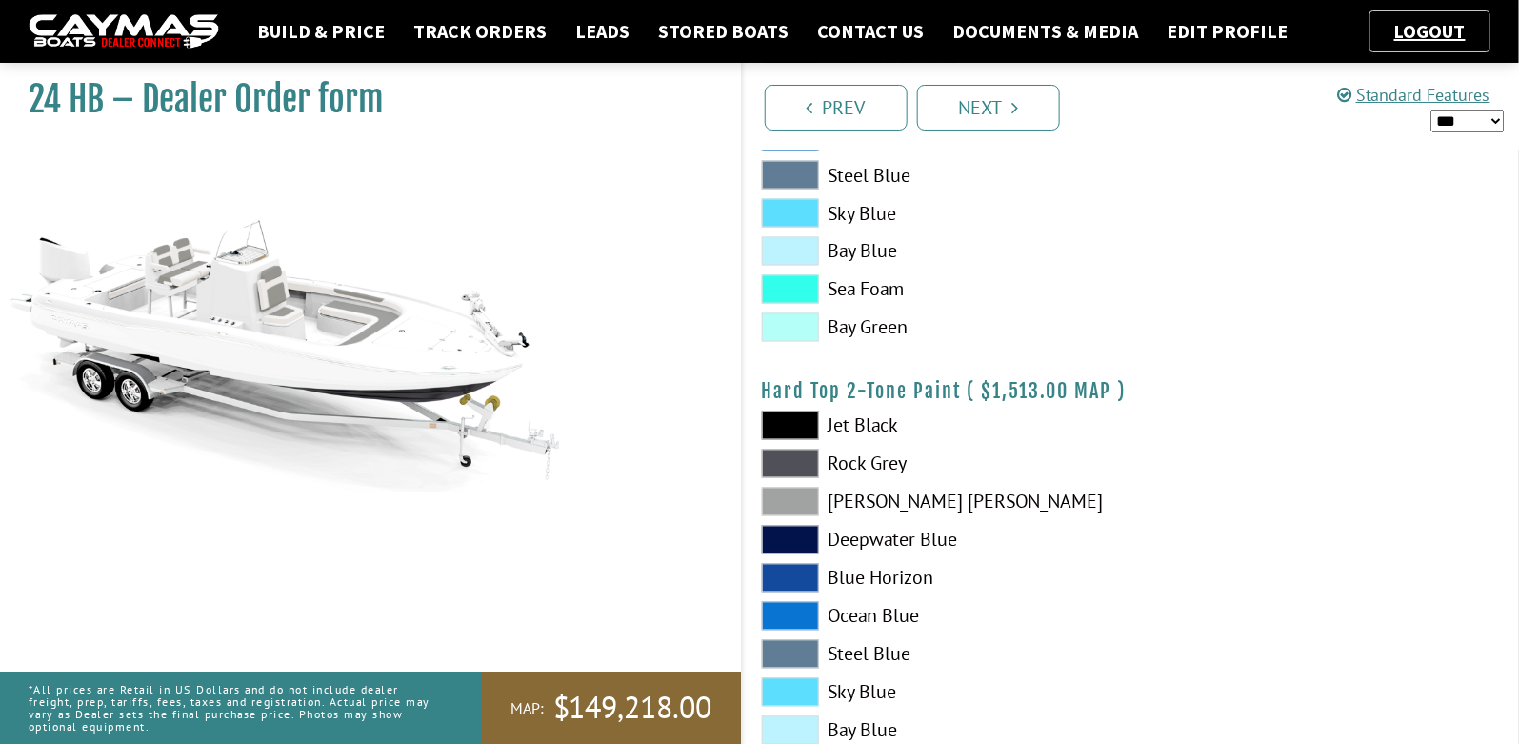
scroll to position [1150, 0]
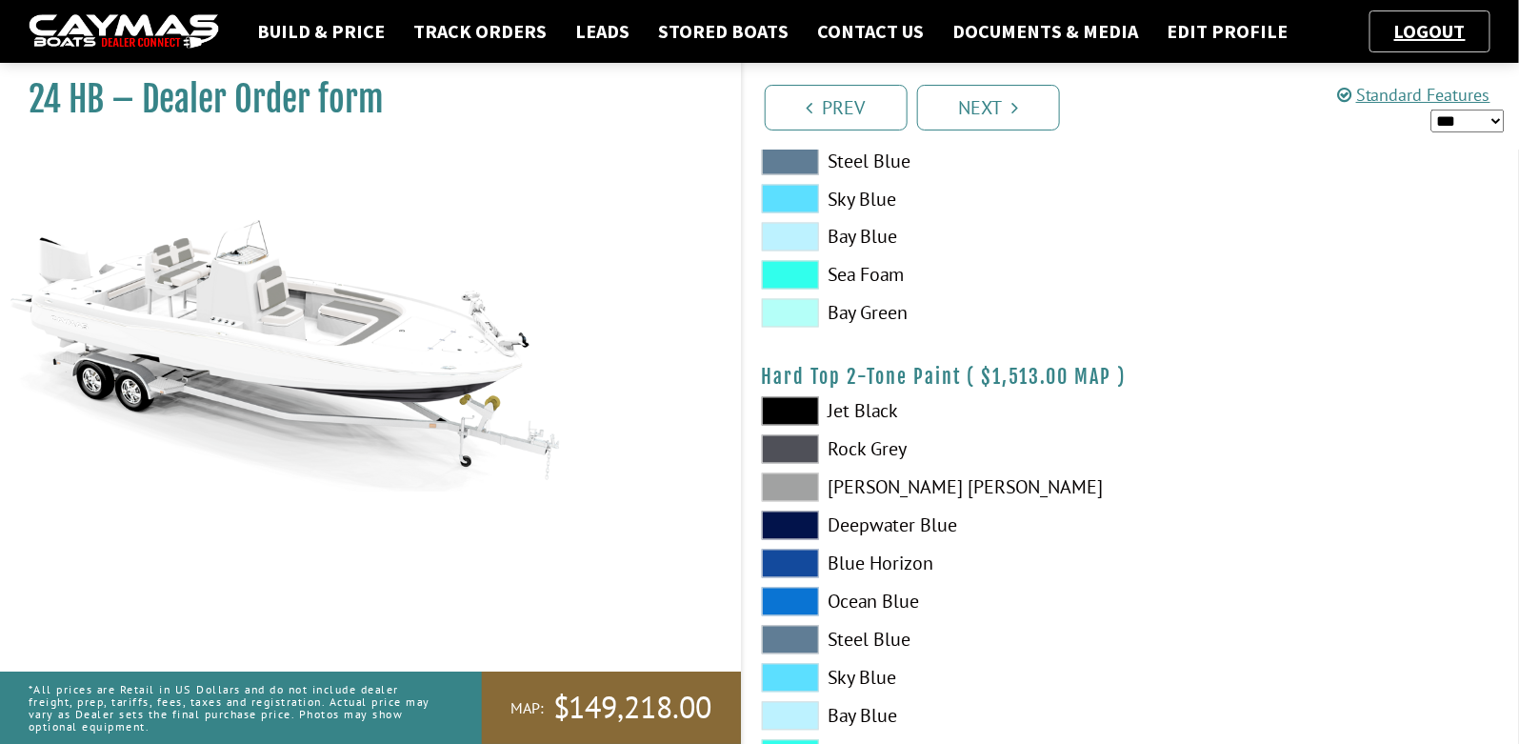
click at [800, 447] on span at bounding box center [790, 449] width 57 height 29
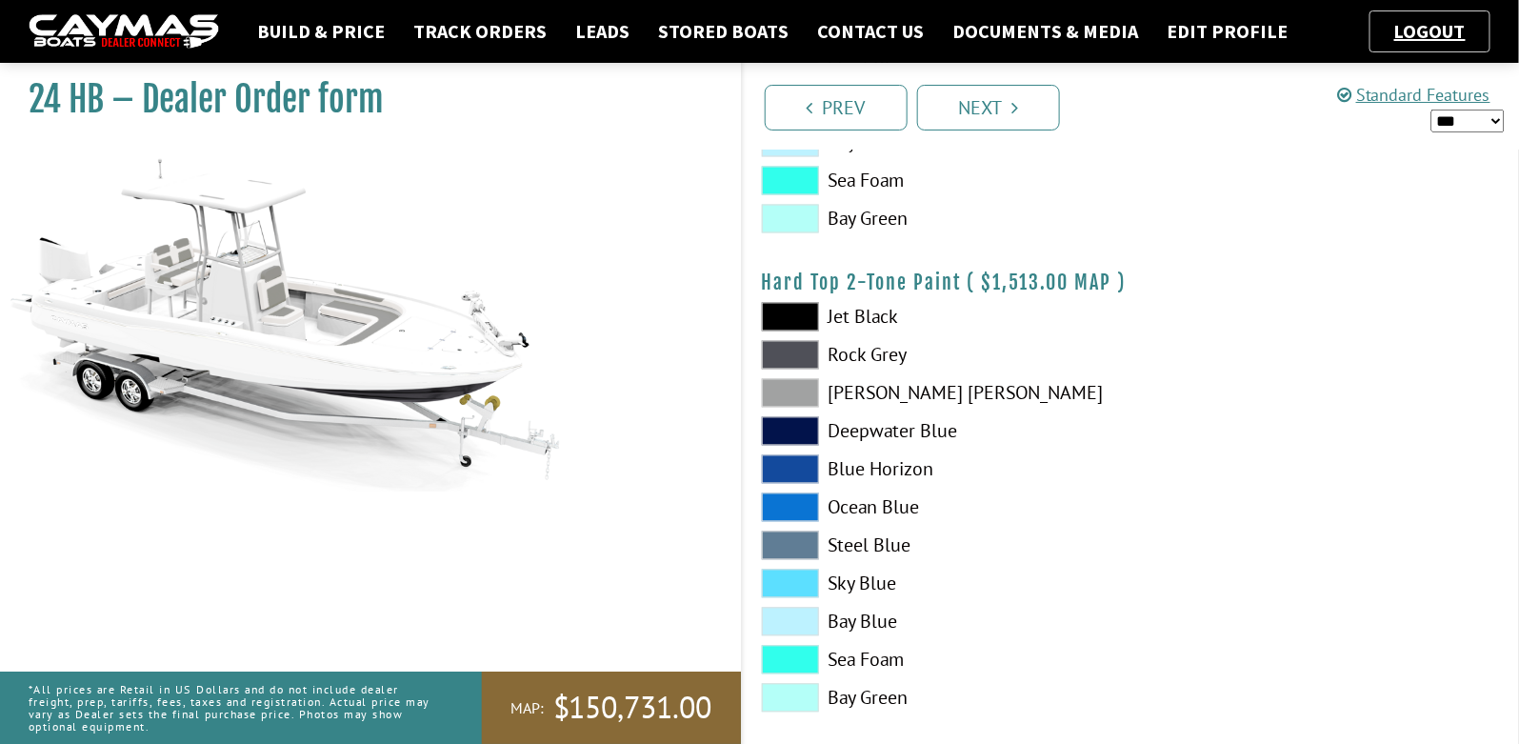
scroll to position [1328, 0]
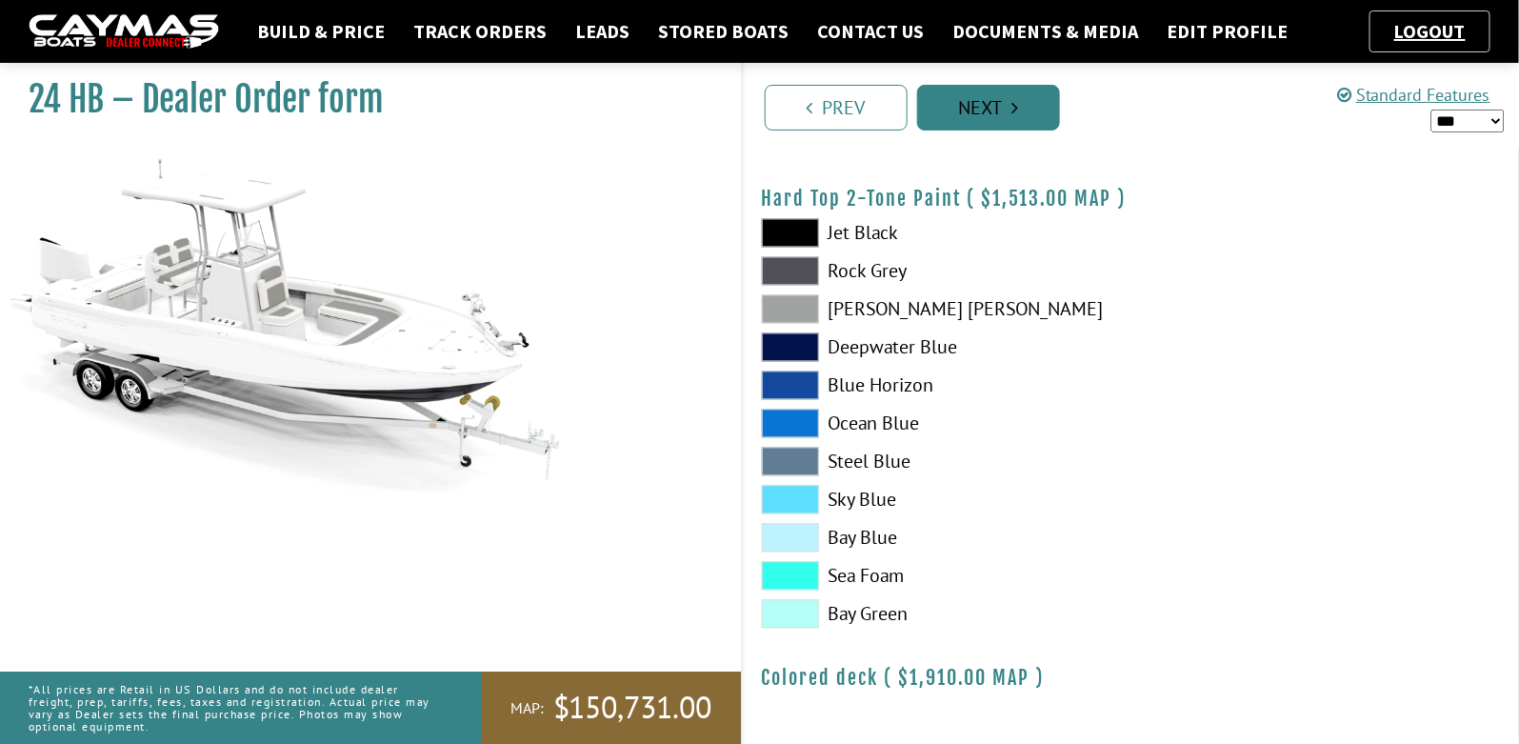
click at [1006, 110] on link "Next" at bounding box center [988, 108] width 143 height 46
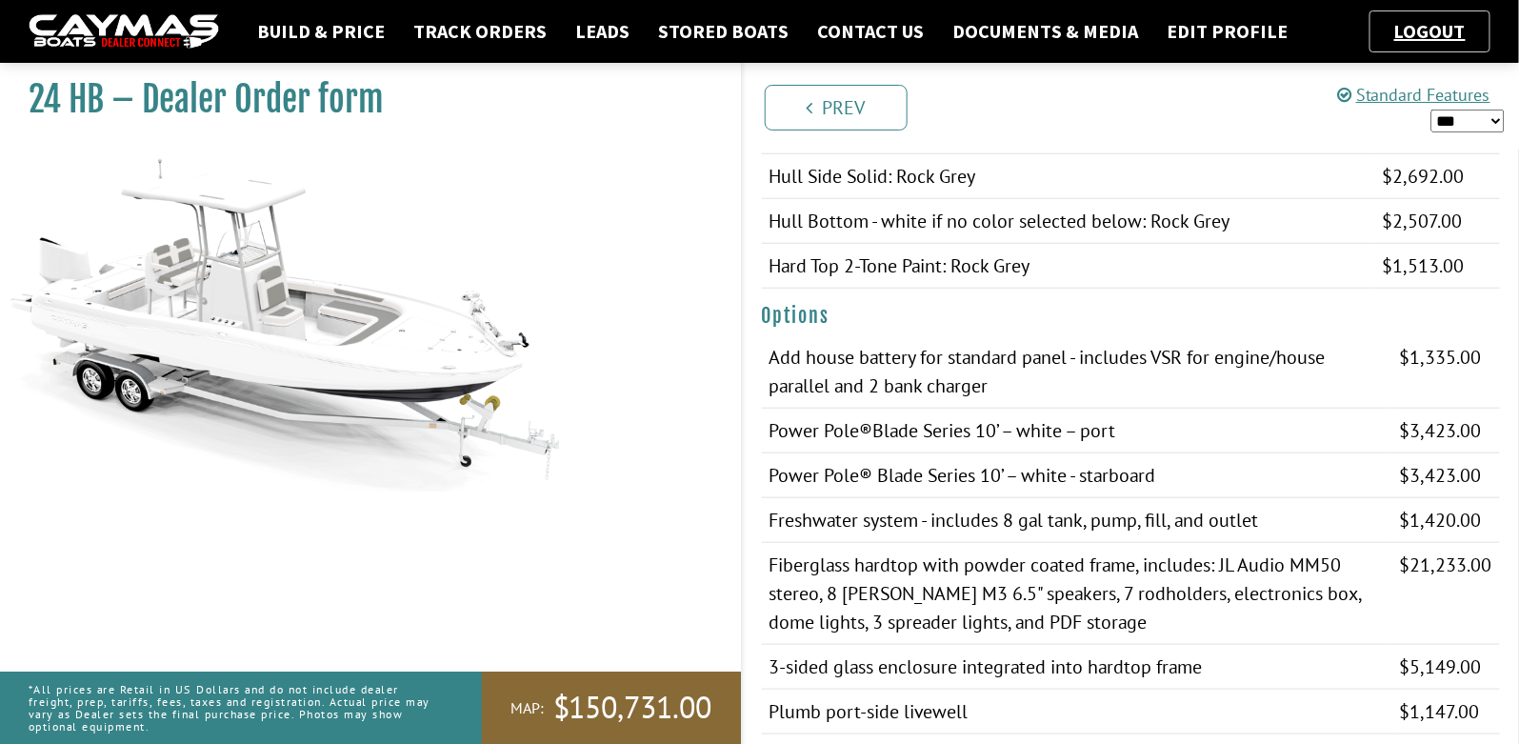
scroll to position [0, 0]
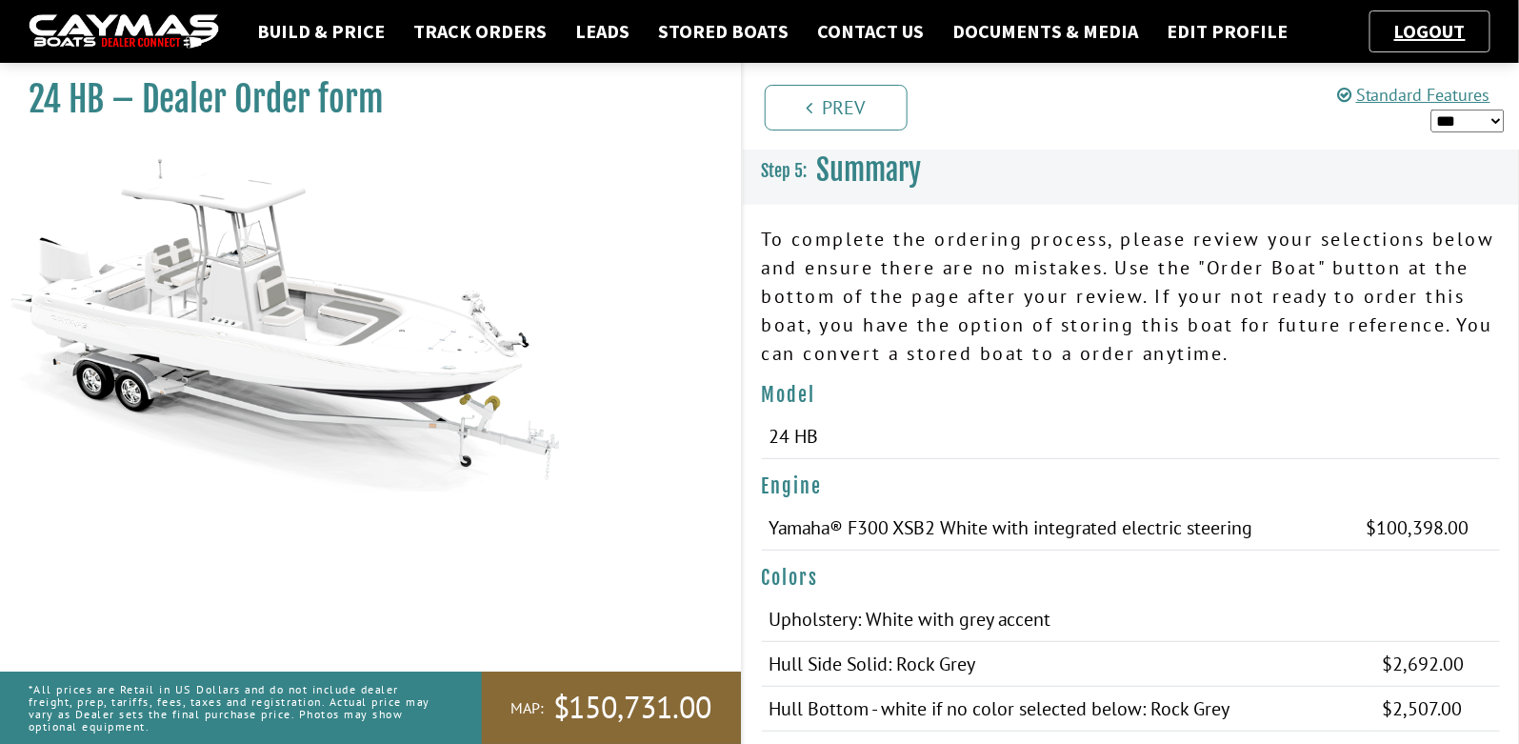
click at [1443, 124] on select "*** ****** ******" at bounding box center [1467, 121] width 73 height 23
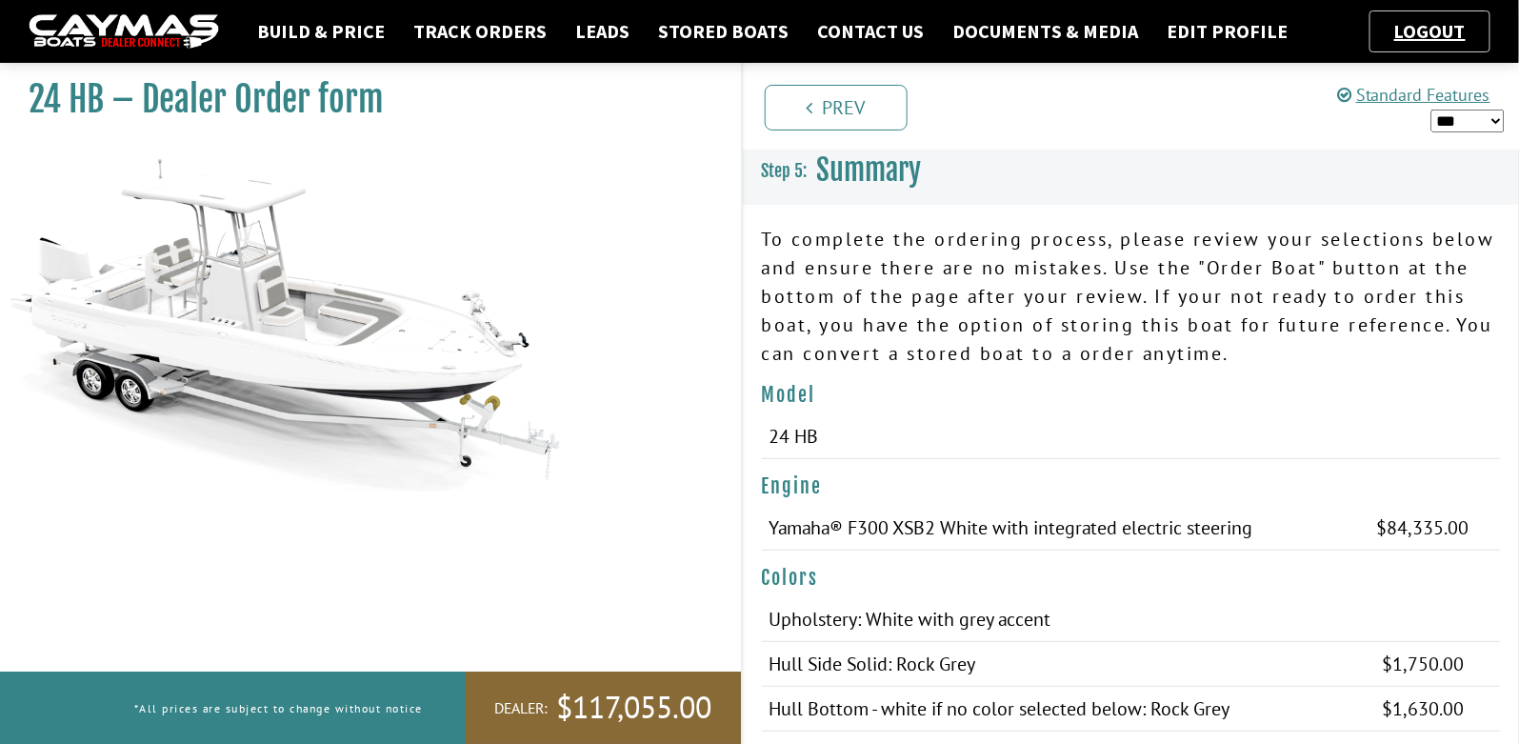
click at [1488, 118] on select "*** ****** ******" at bounding box center [1467, 121] width 73 height 23
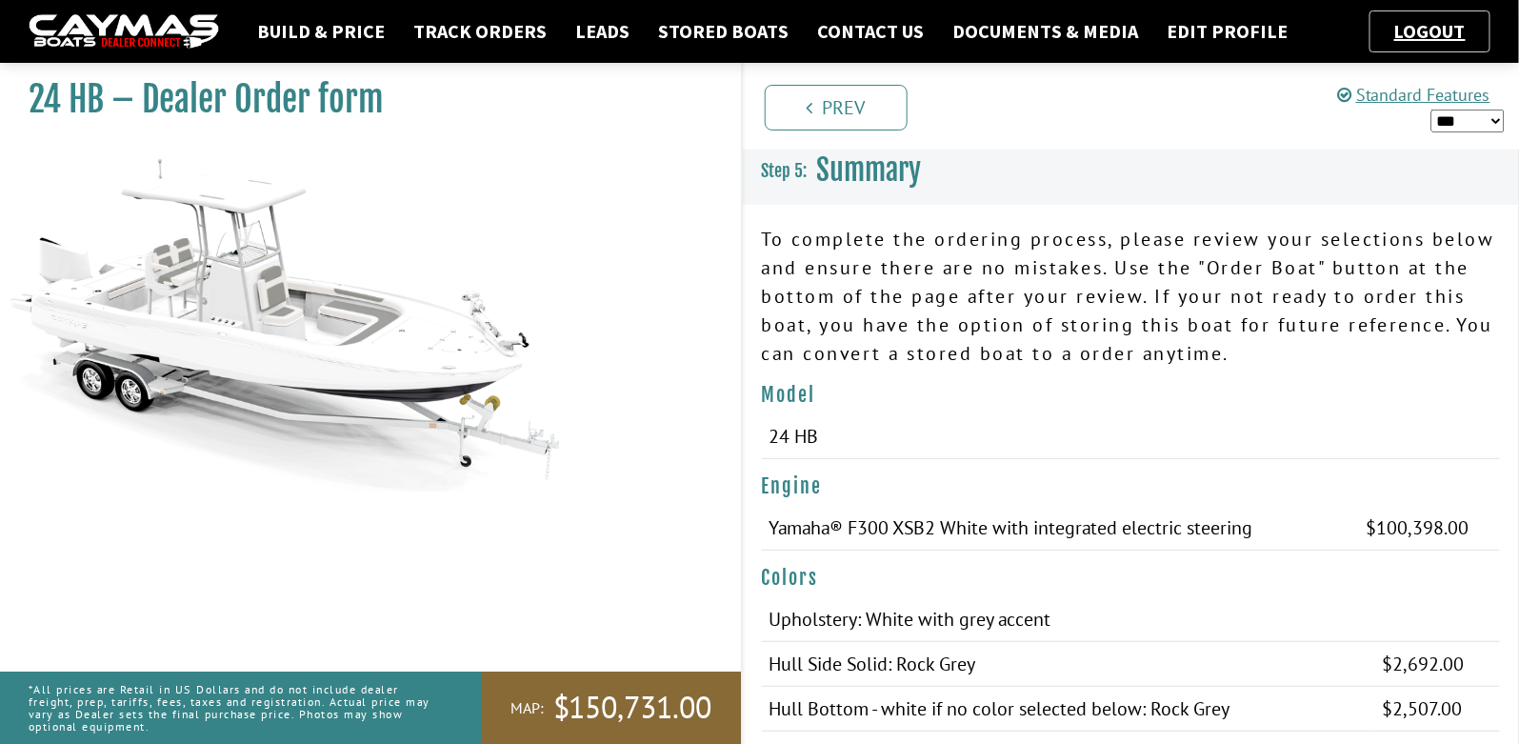
click at [1472, 130] on div "*** ****** ******" at bounding box center [1421, 121] width 168 height 25
click at [1469, 116] on select "*** ****** ******" at bounding box center [1467, 121] width 73 height 23
click at [1466, 121] on select "*** ****** ******" at bounding box center [1467, 121] width 73 height 23
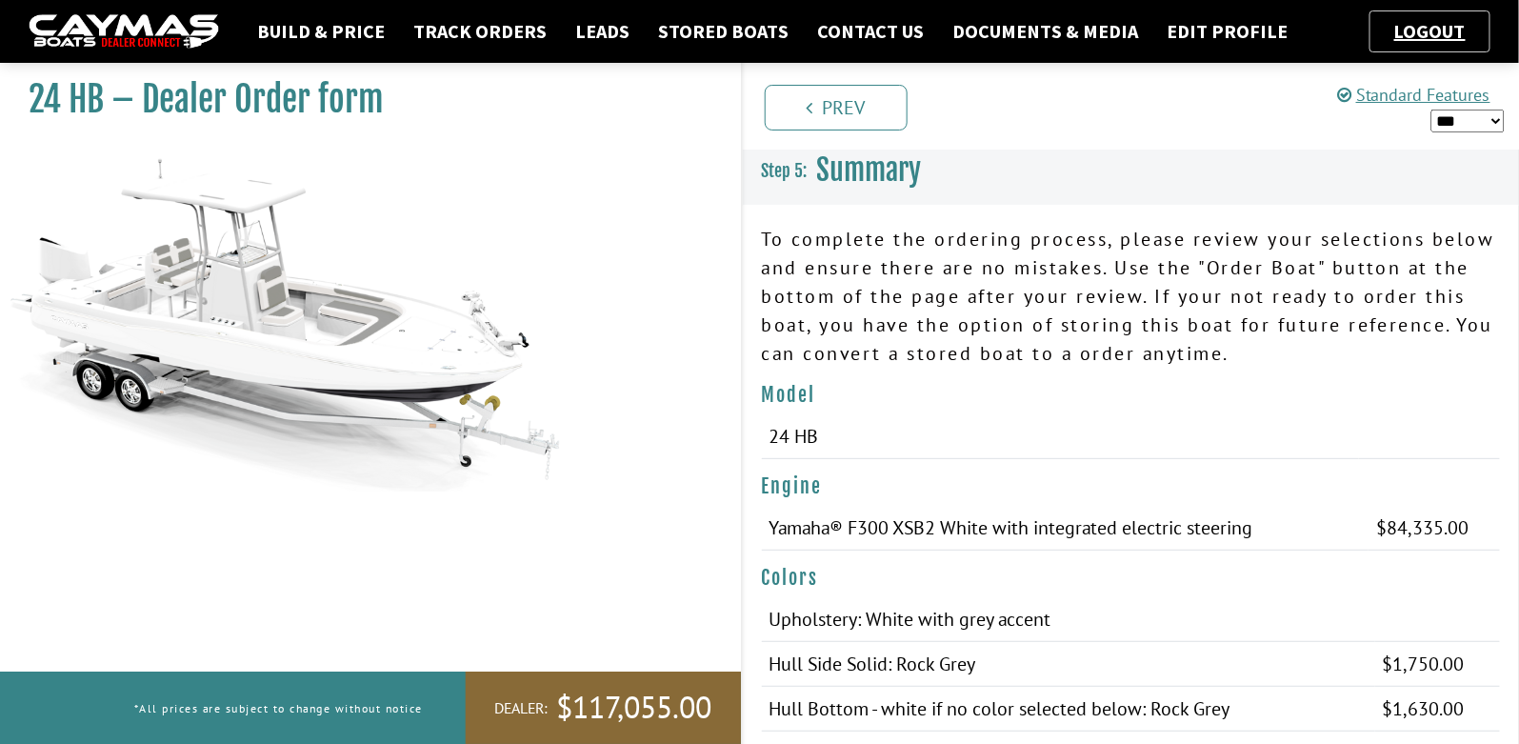
click at [1485, 123] on select "*** ****** ******" at bounding box center [1467, 121] width 73 height 23
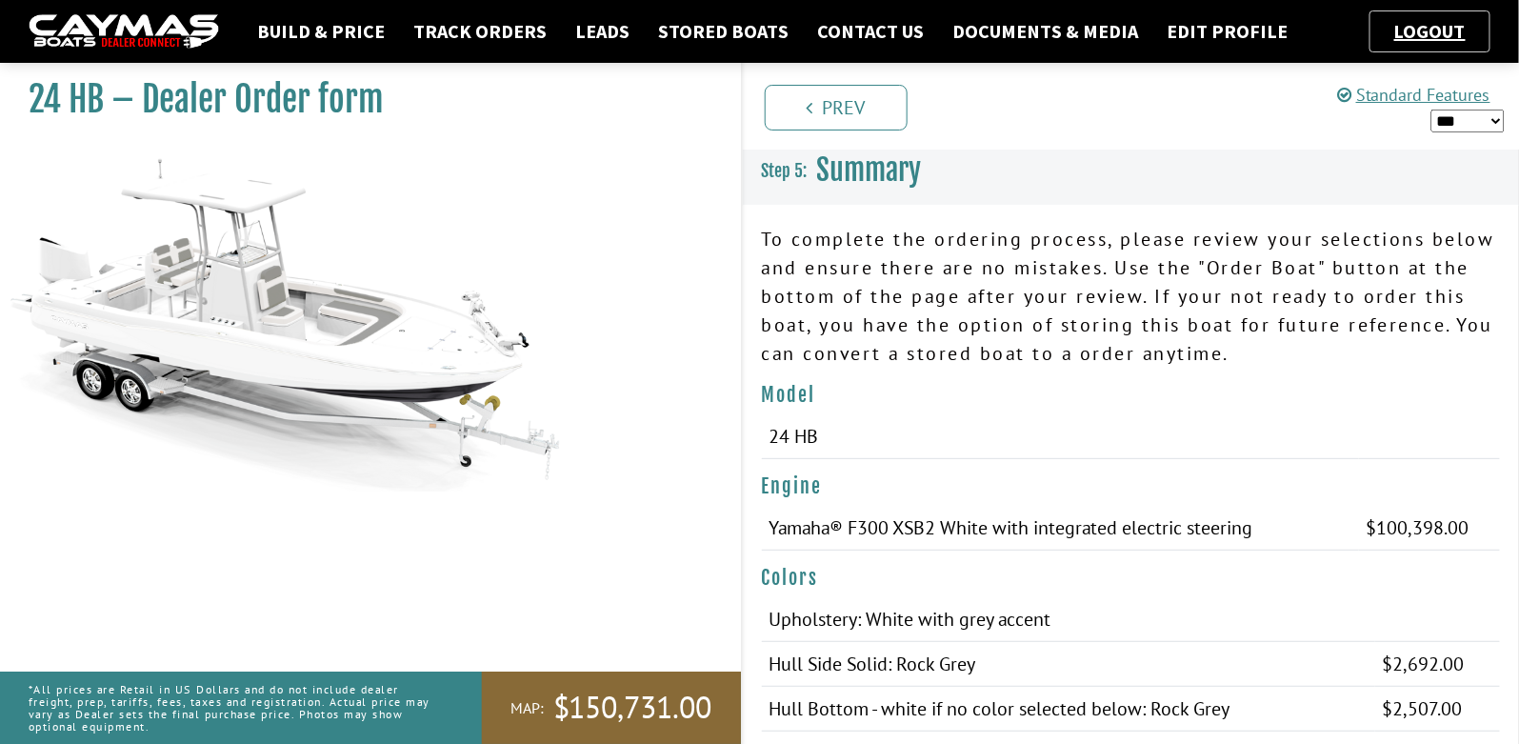
click at [1462, 125] on select "*** ****** ******" at bounding box center [1467, 121] width 73 height 23
select select "*"
